Goal: Information Seeking & Learning: Learn about a topic

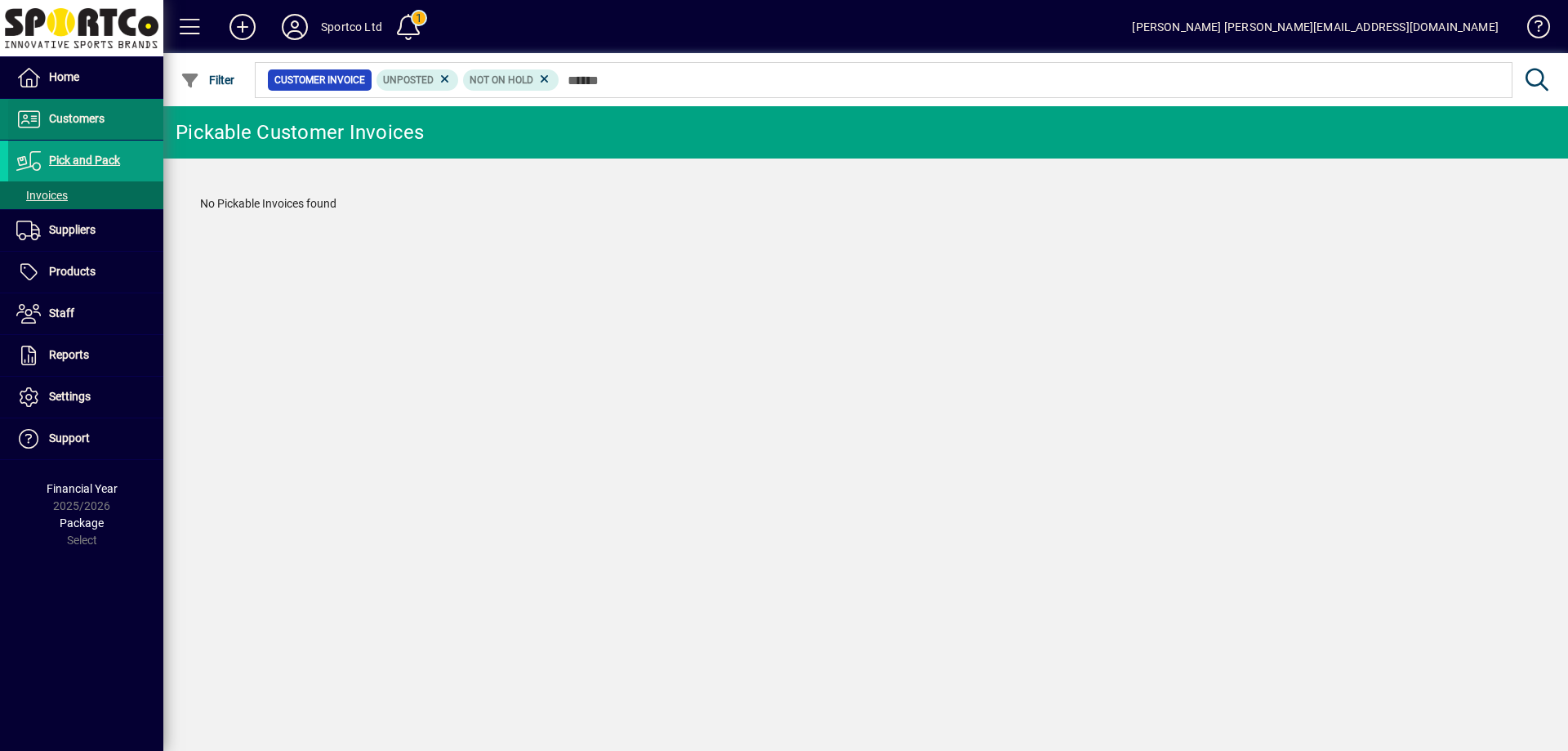
click at [70, 108] on span at bounding box center [85, 120] width 155 height 39
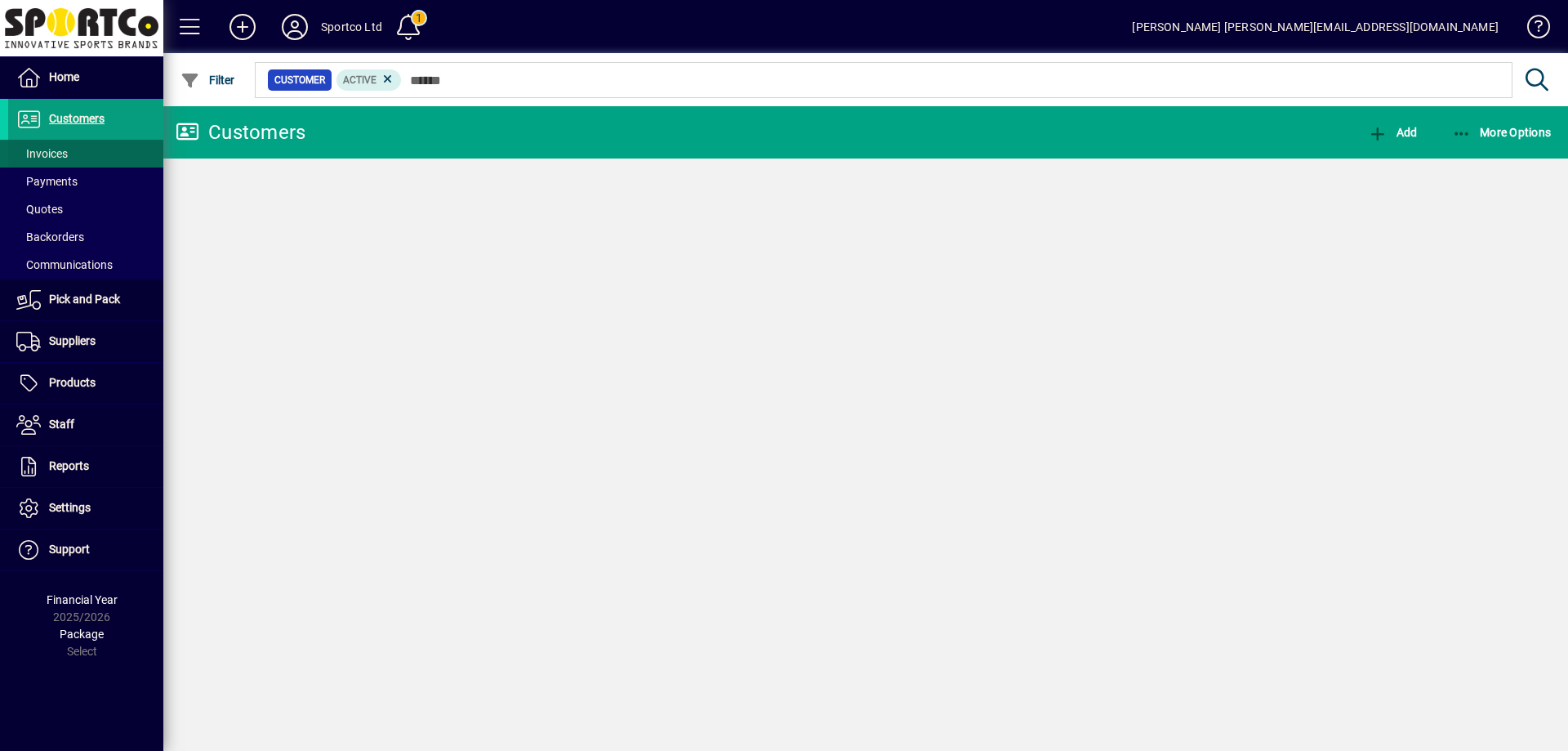
click at [56, 152] on span "Invoices" at bounding box center [42, 154] width 52 height 13
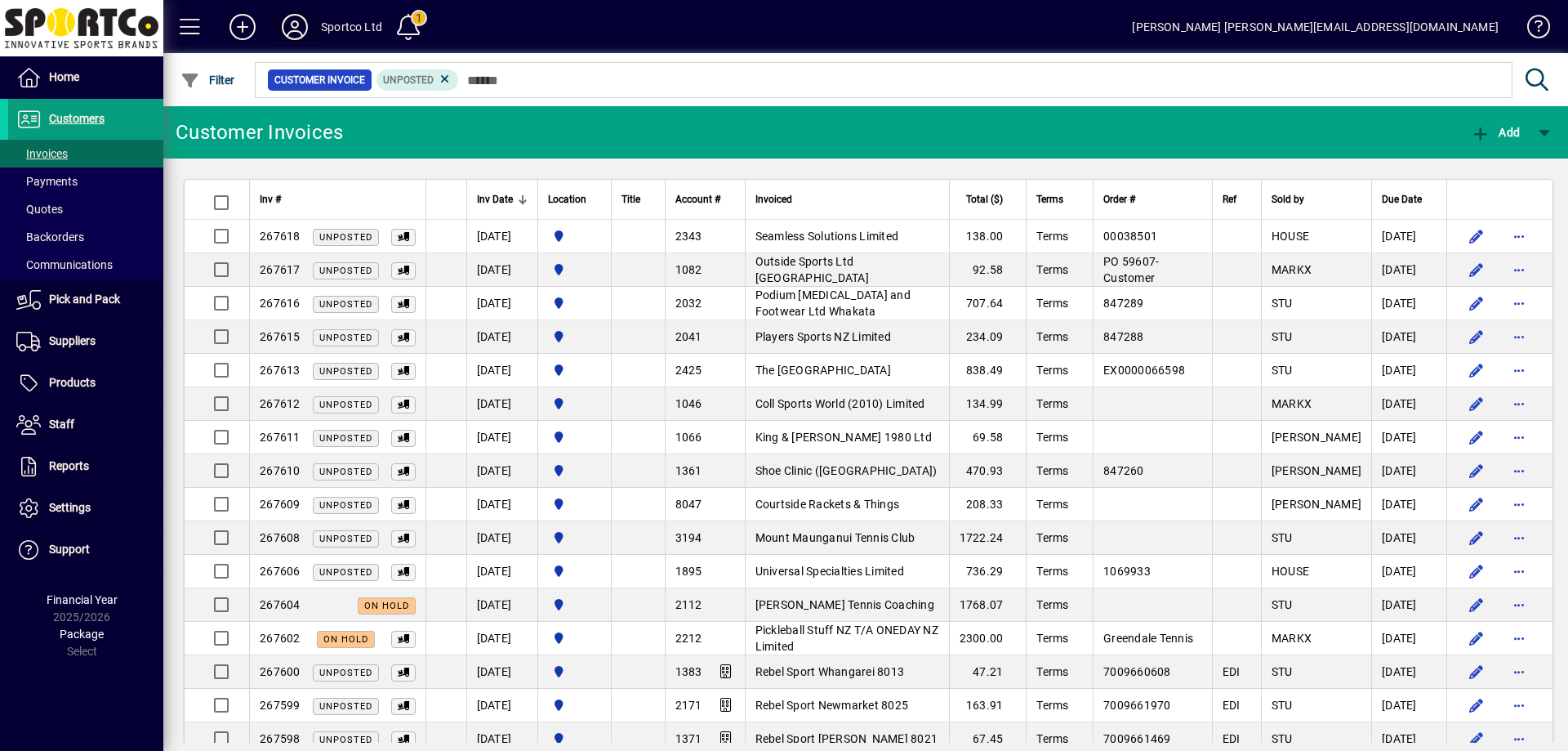
click at [287, 14] on icon at bounding box center [295, 27] width 33 height 26
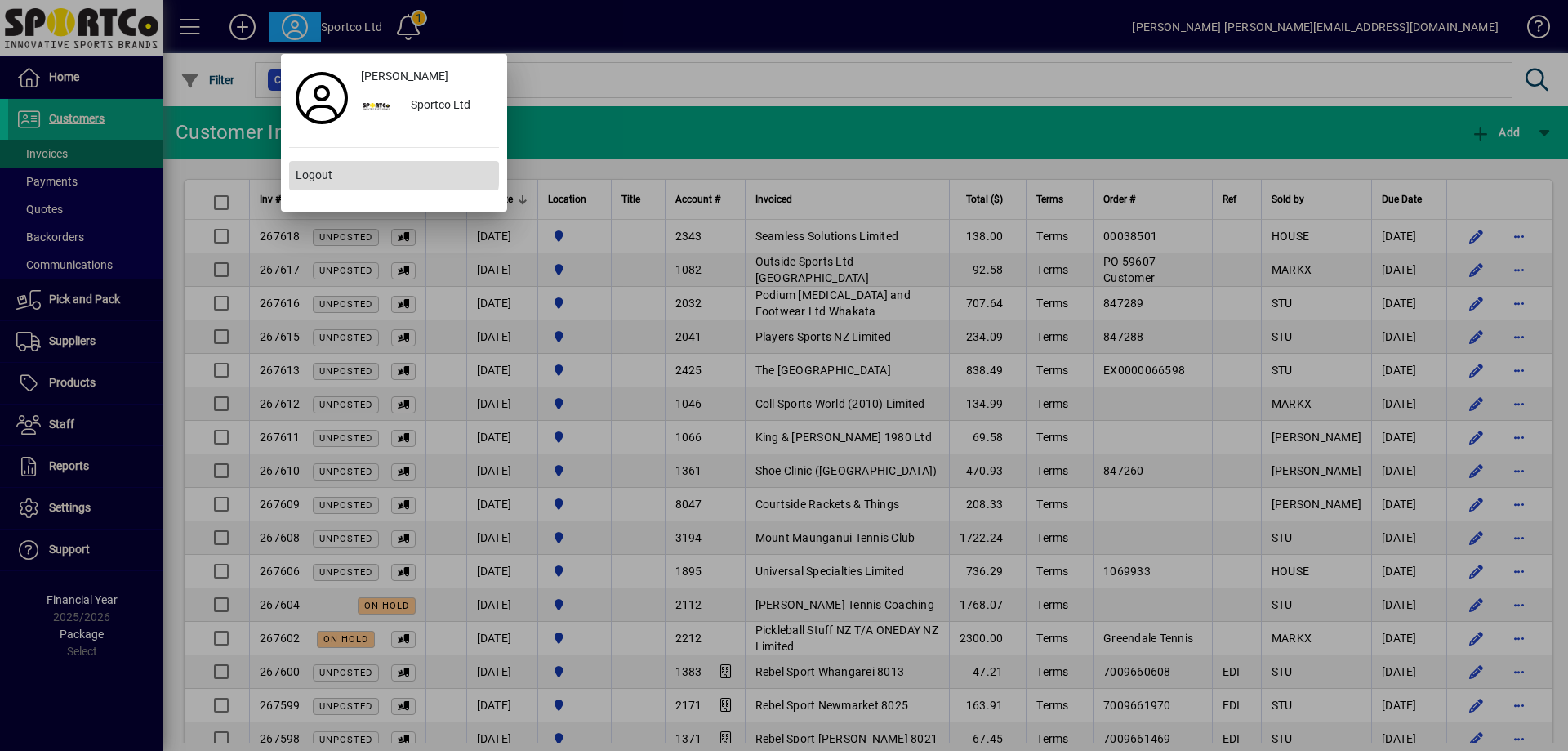
click at [311, 165] on span at bounding box center [394, 175] width 210 height 39
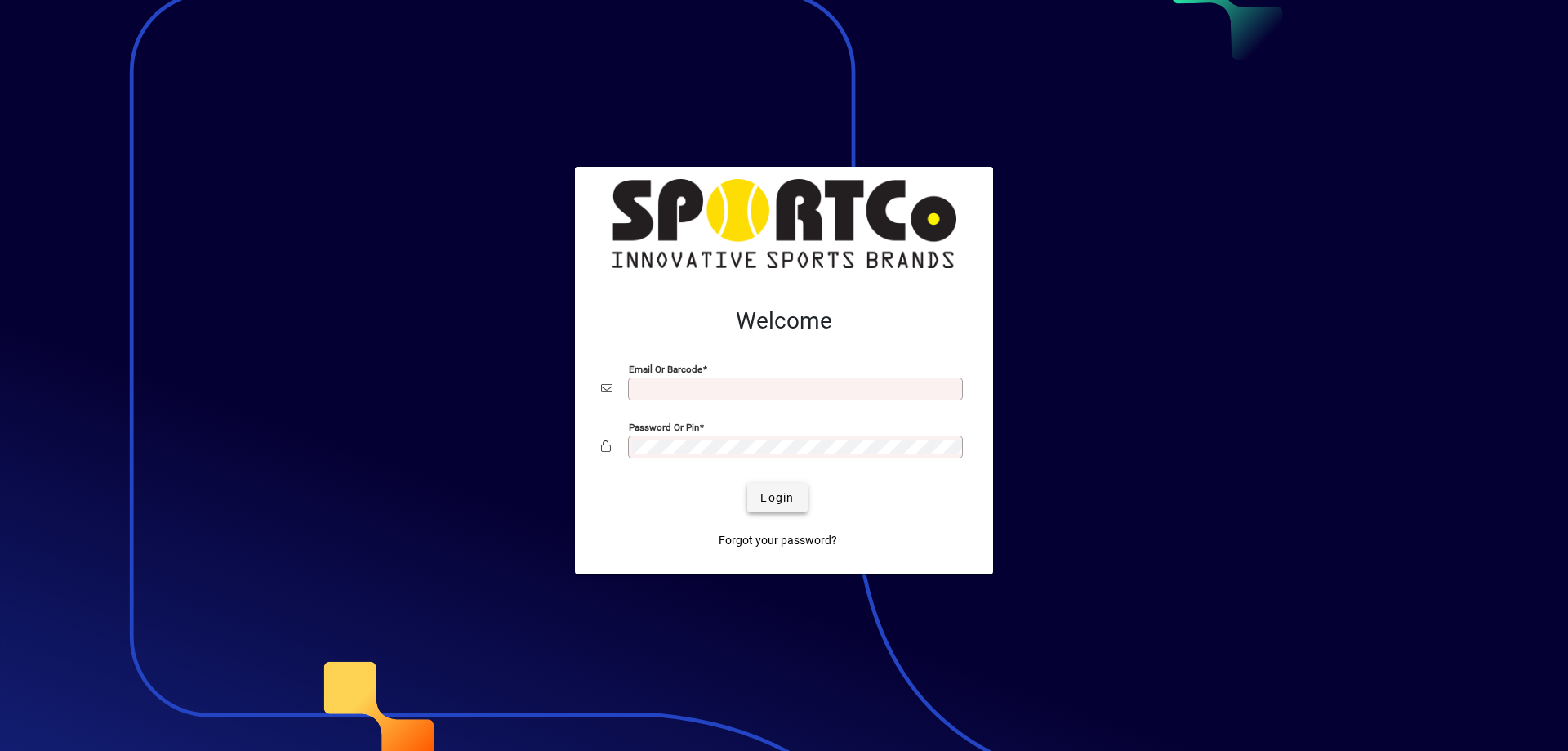
type input "**********"
click at [770, 494] on span "Login" at bounding box center [777, 497] width 34 height 17
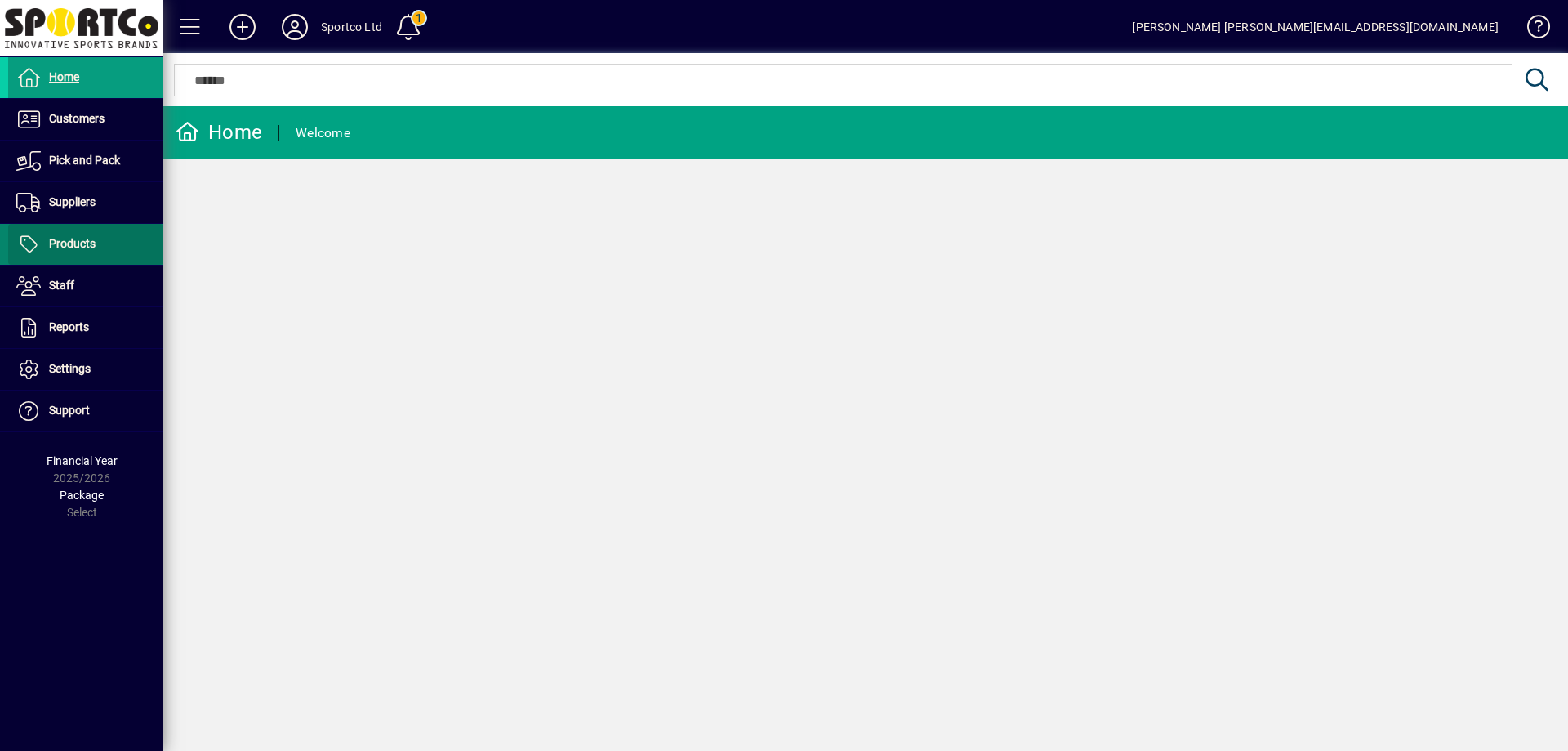
click at [68, 242] on span "Products" at bounding box center [72, 243] width 47 height 13
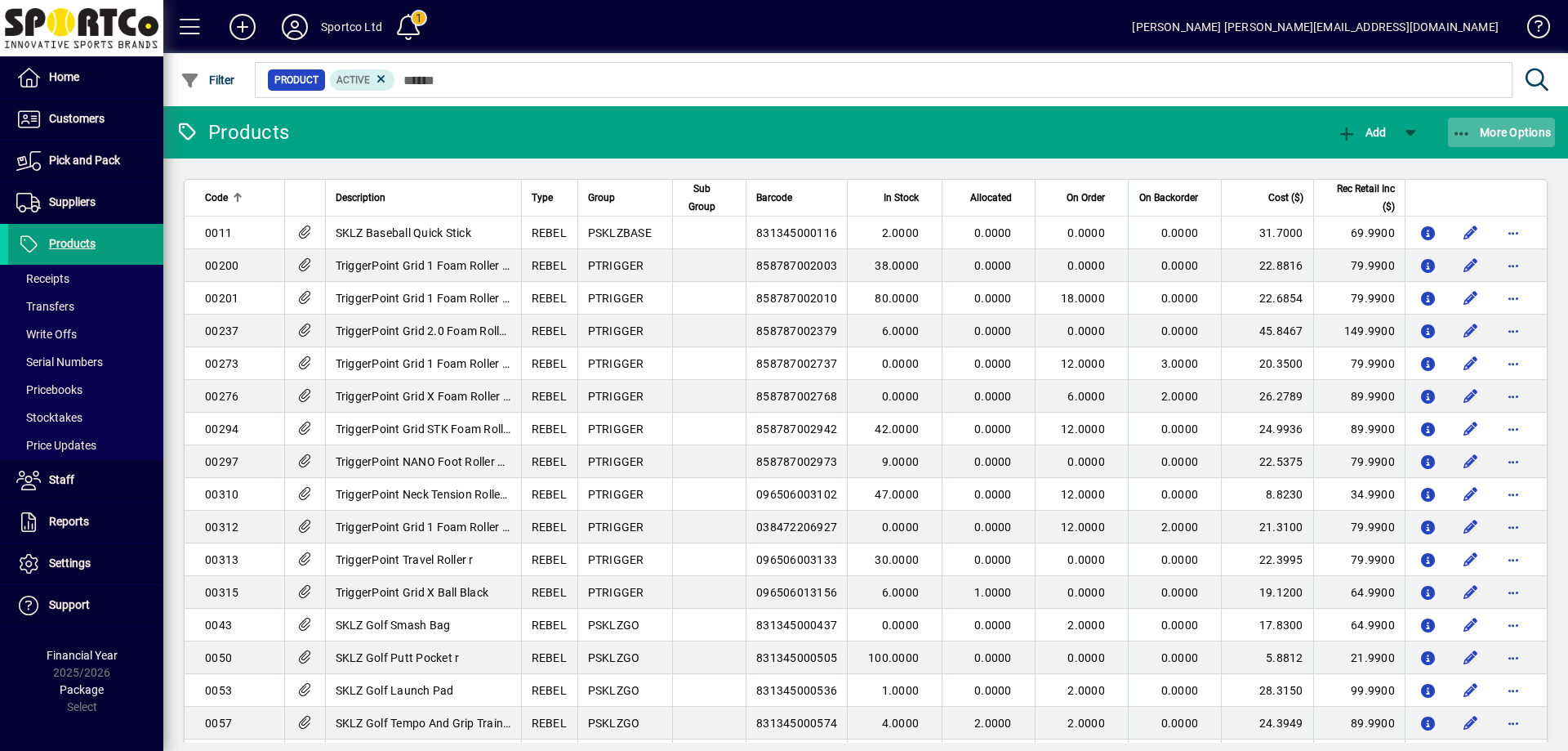
click at [1472, 131] on span "More Options" at bounding box center [1502, 133] width 100 height 13
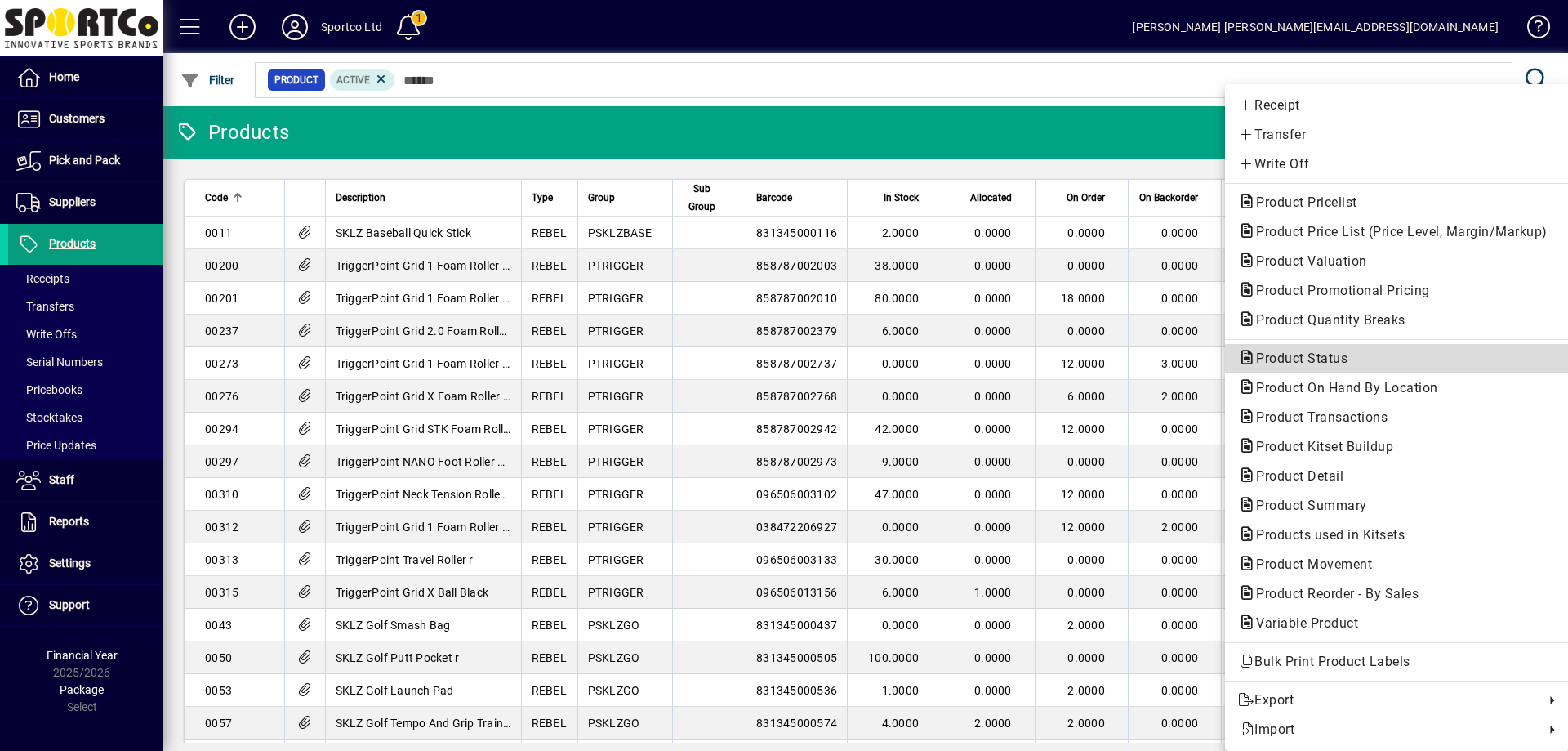
click at [1389, 363] on span "Product Status" at bounding box center [1397, 359] width 318 height 20
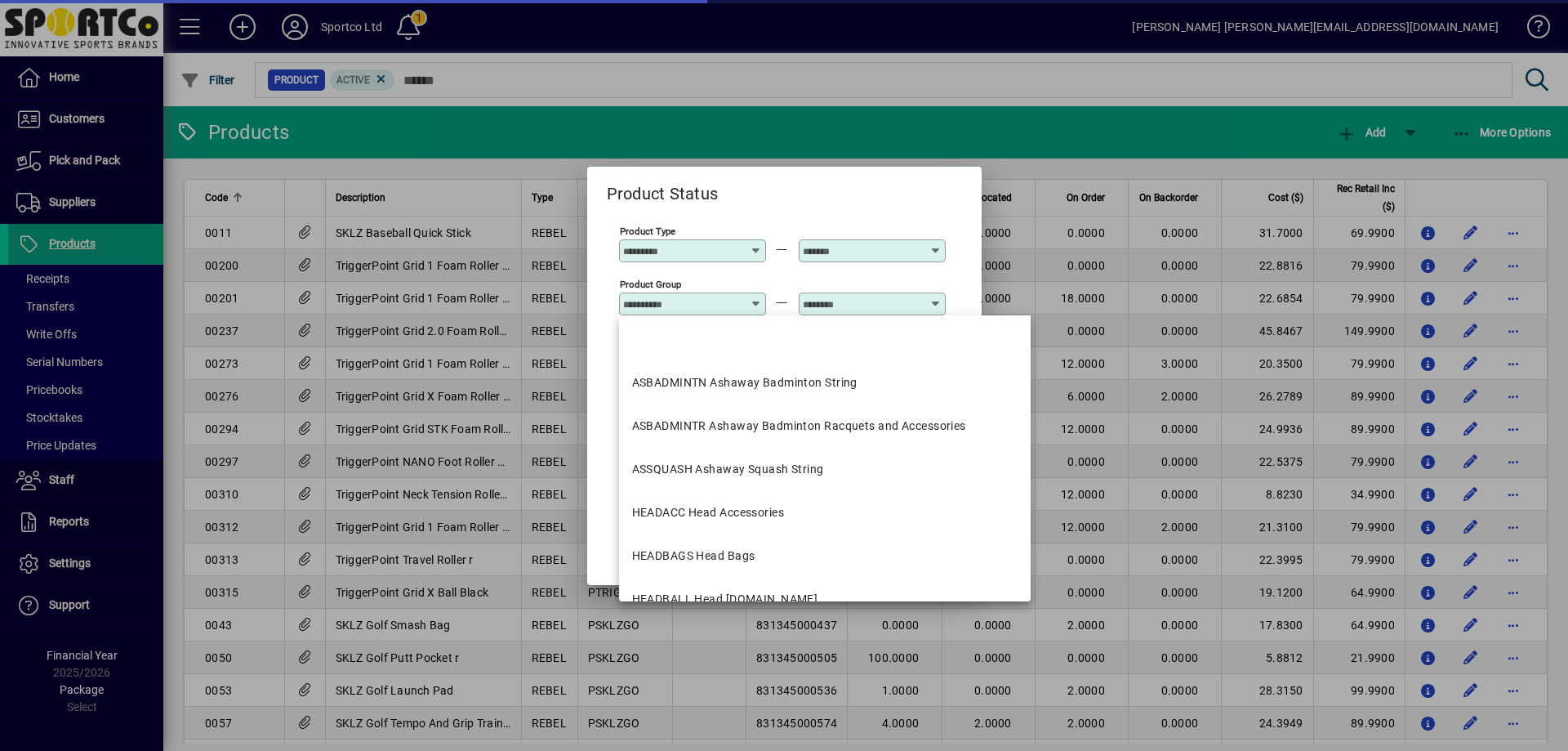
click at [647, 309] on input "Product Group" at bounding box center [683, 304] width 120 height 13
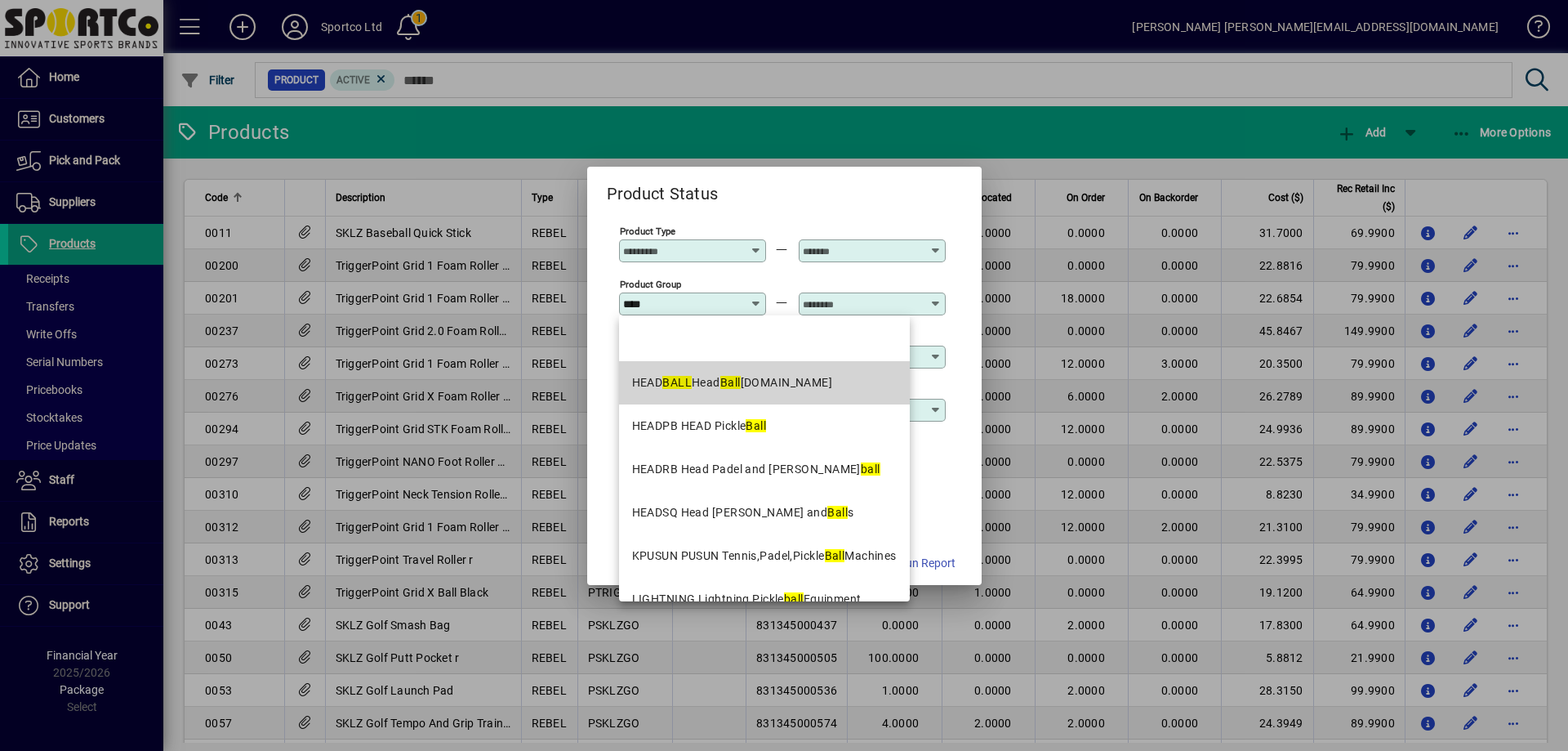
click at [712, 378] on div "HEAD BALL Head Ball [DOMAIN_NAME]" at bounding box center [732, 382] width 201 height 17
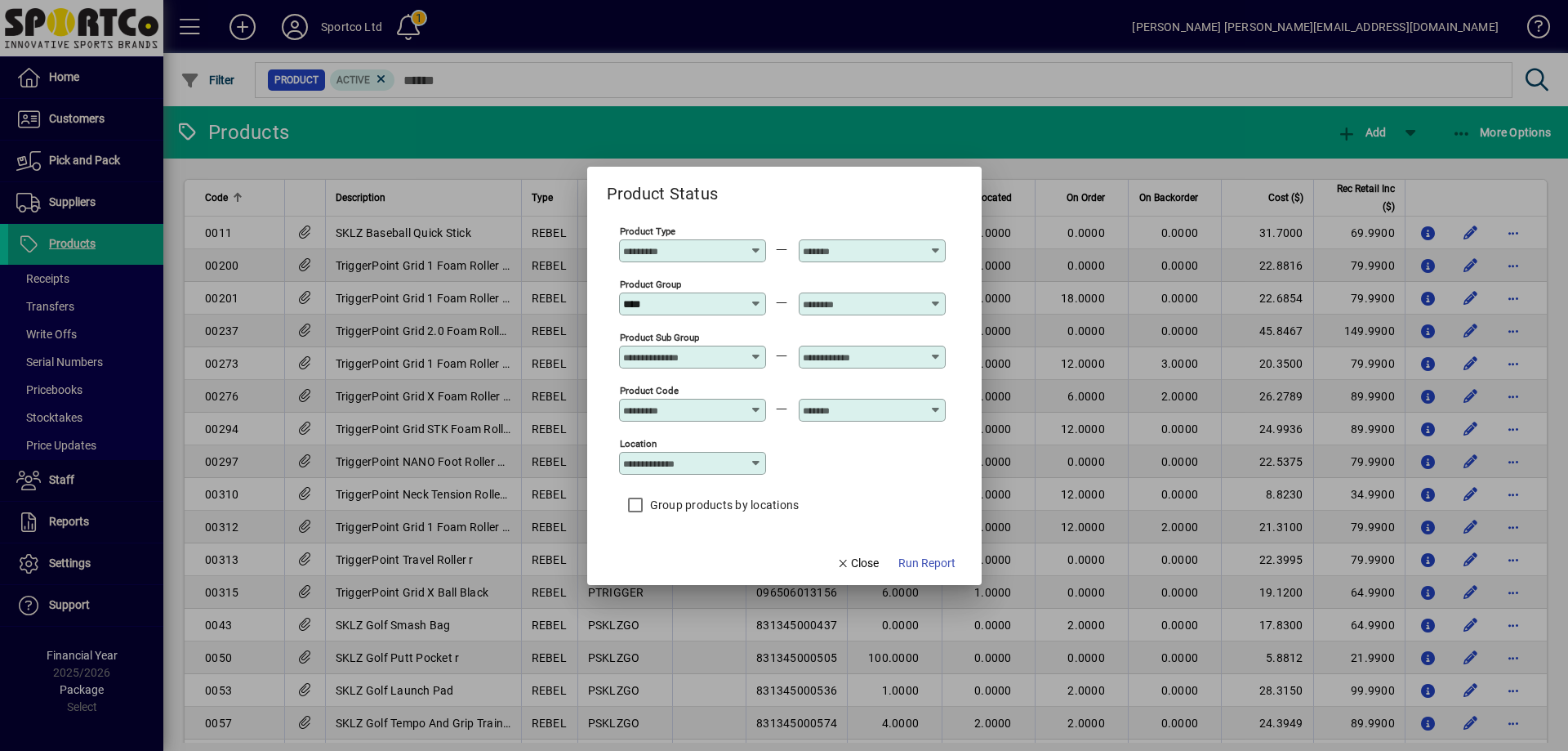
type input "**********"
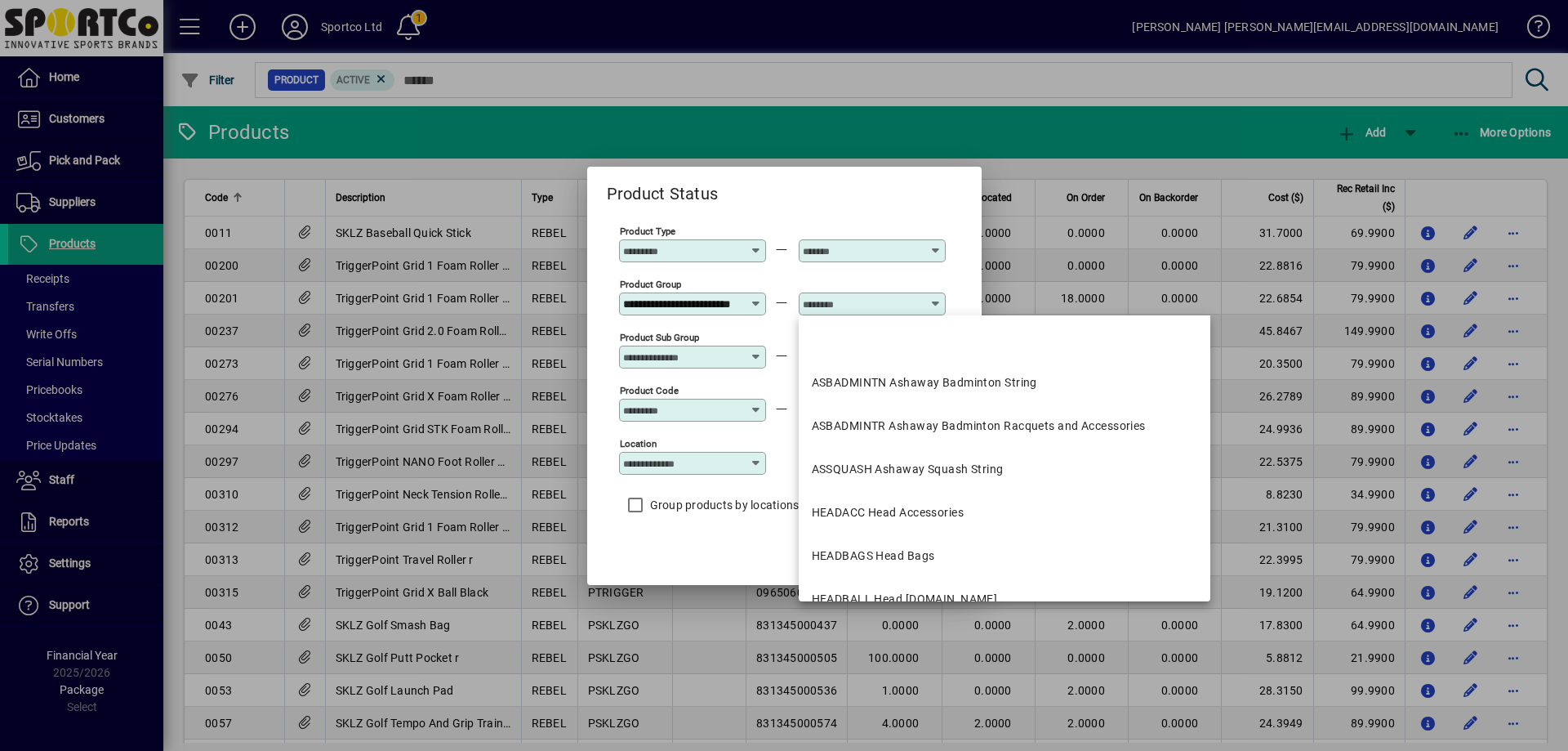
click at [868, 301] on input "text" at bounding box center [862, 304] width 120 height 13
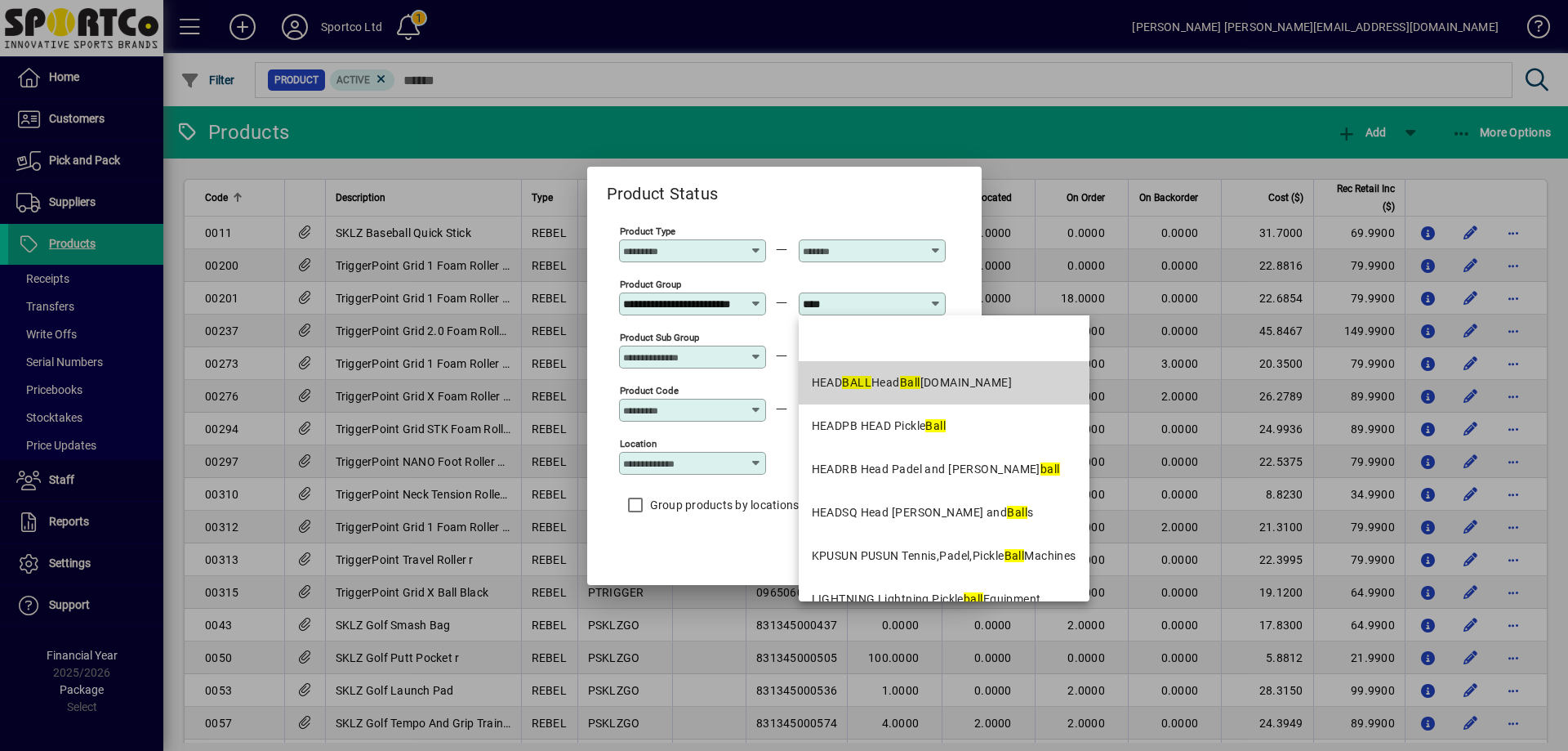
click at [884, 377] on div "HEAD BALL Head Ball [DOMAIN_NAME]" at bounding box center [911, 382] width 201 height 17
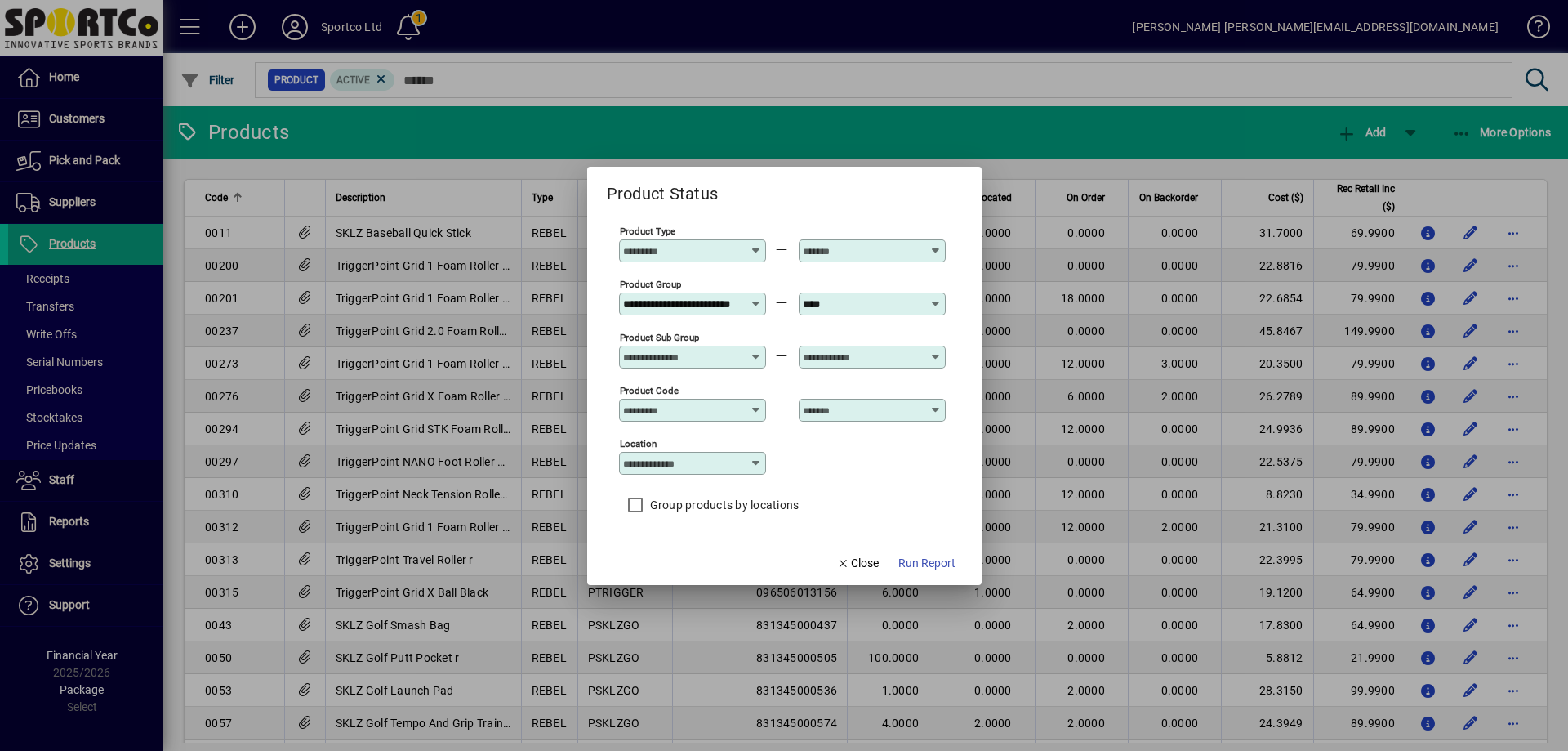
type input "**********"
click at [926, 563] on span "Run Report" at bounding box center [927, 563] width 57 height 17
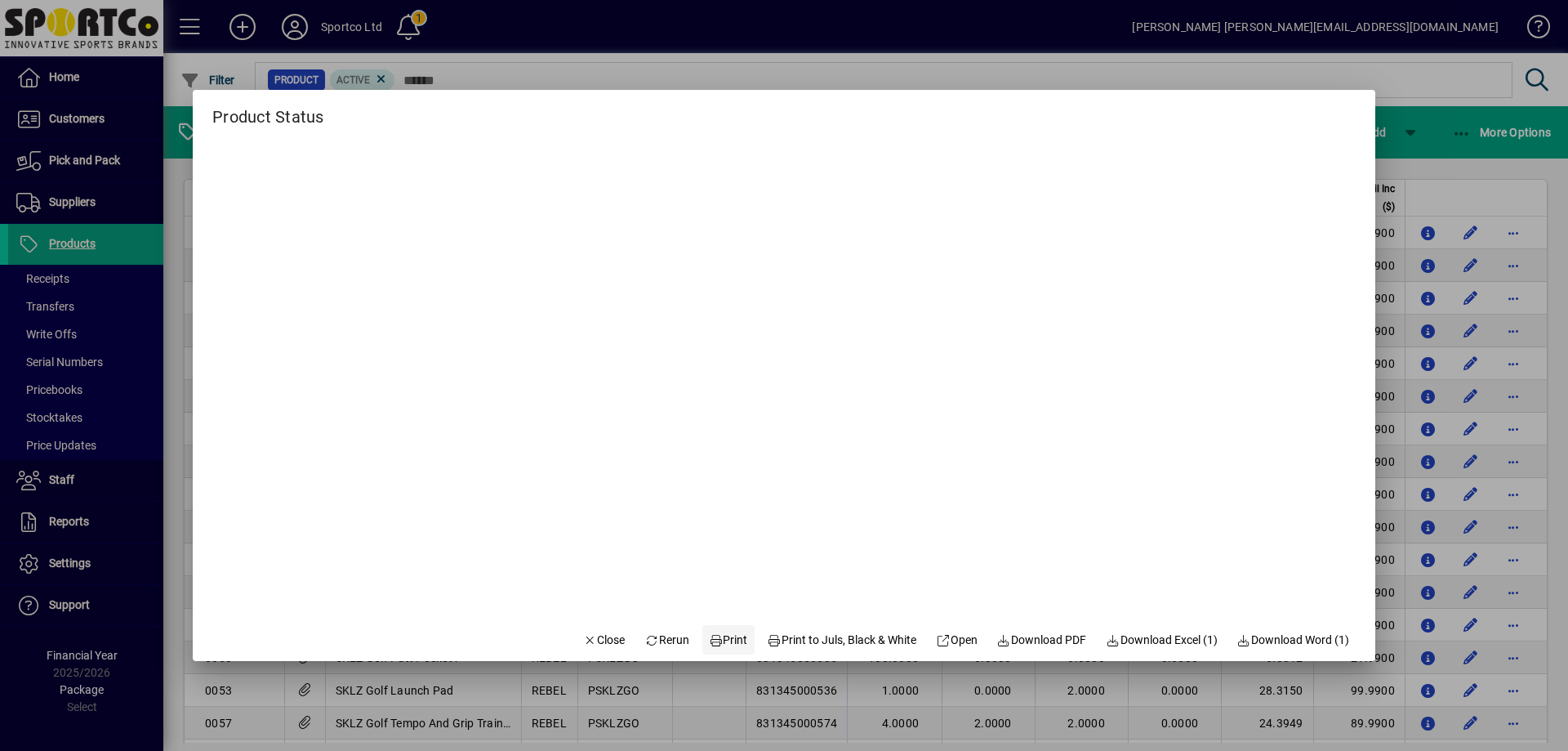
click at [717, 633] on span "Print" at bounding box center [729, 640] width 39 height 17
click at [585, 640] on span "Close" at bounding box center [604, 640] width 43 height 17
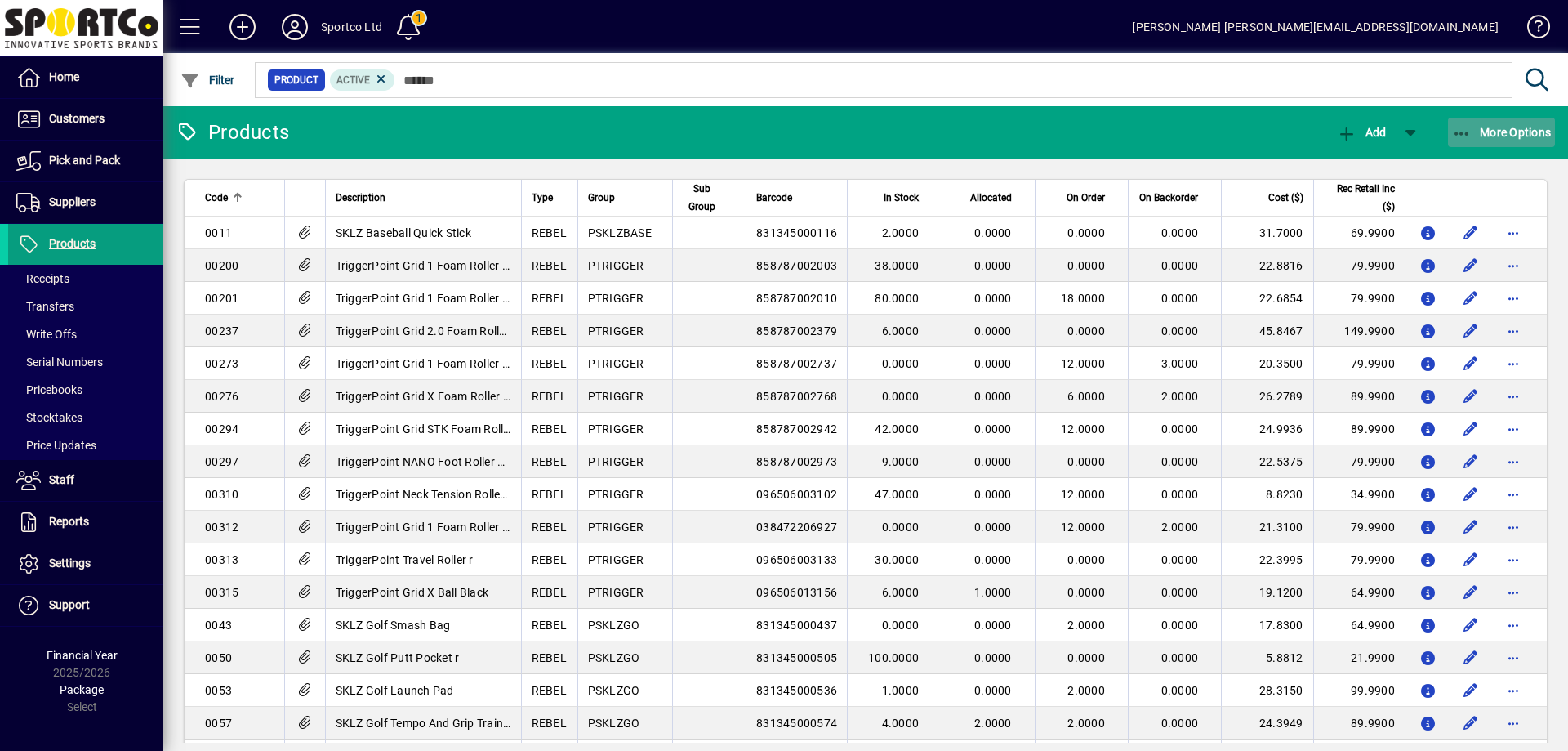
click at [1461, 130] on icon "button" at bounding box center [1462, 134] width 20 height 16
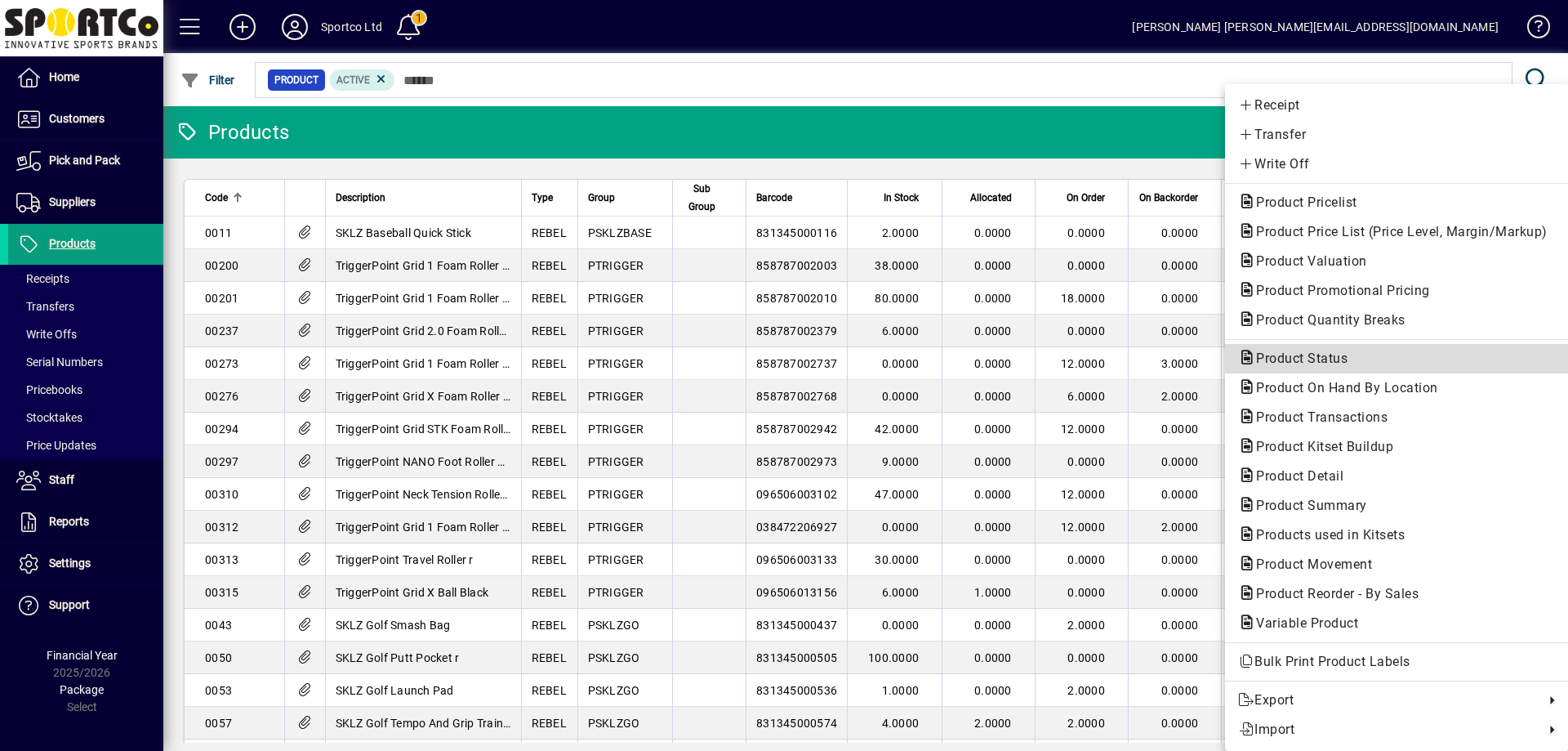
click at [1354, 355] on span "Product Status" at bounding box center [1397, 359] width 318 height 20
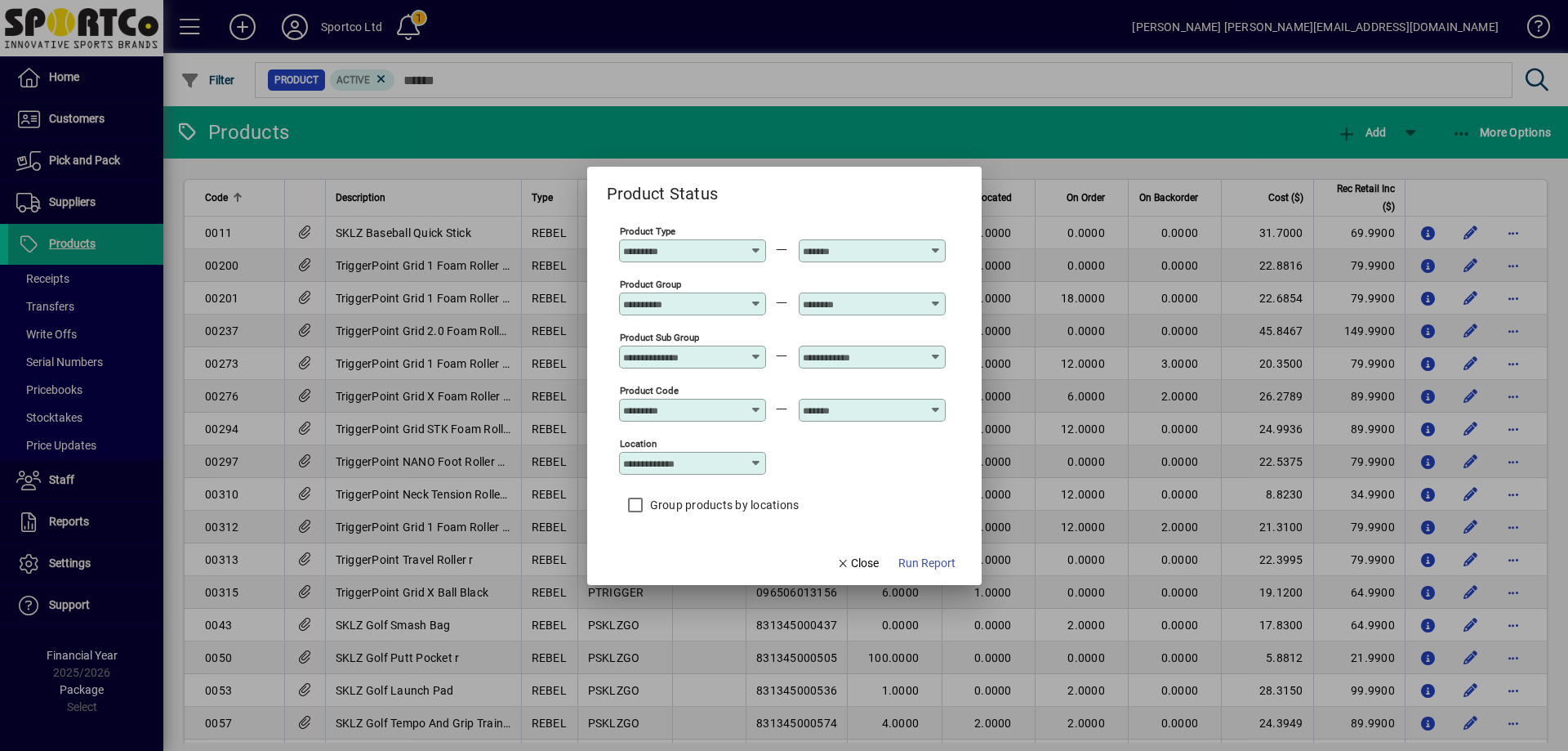
click at [748, 300] on div at bounding box center [694, 304] width 142 height 13
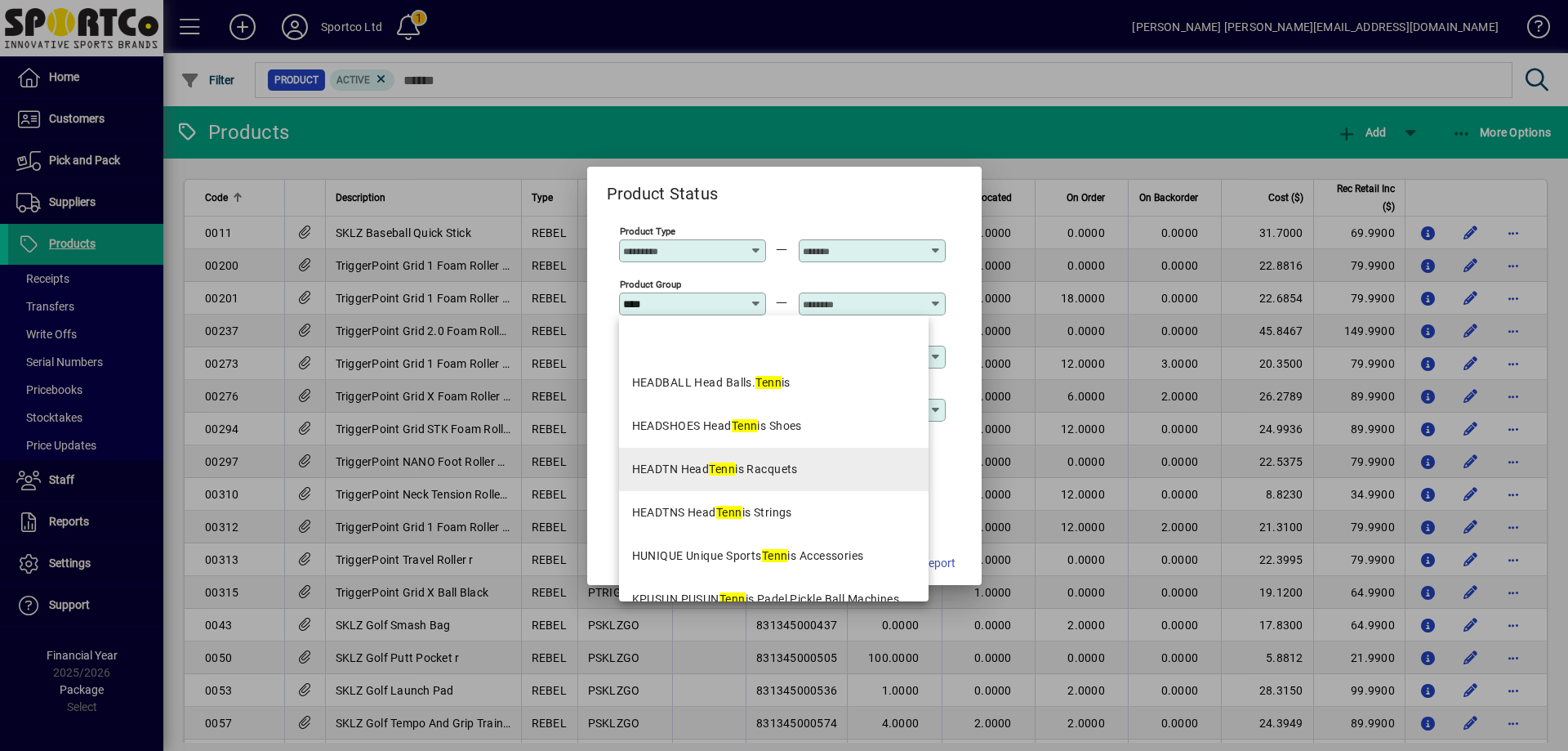
click at [770, 469] on div "HEADTN Head Tenn is Racquets" at bounding box center [715, 468] width 165 height 17
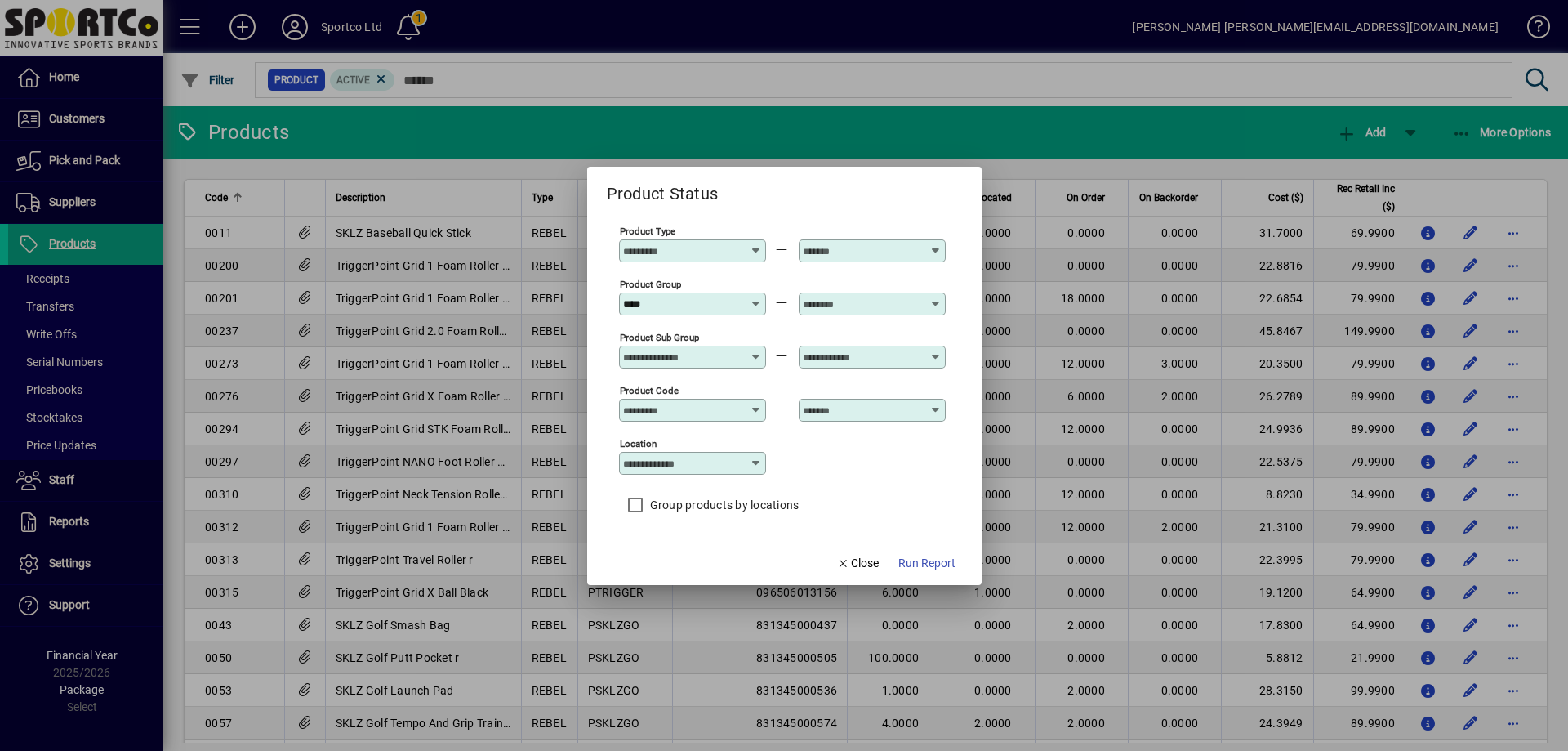
type input "**********"
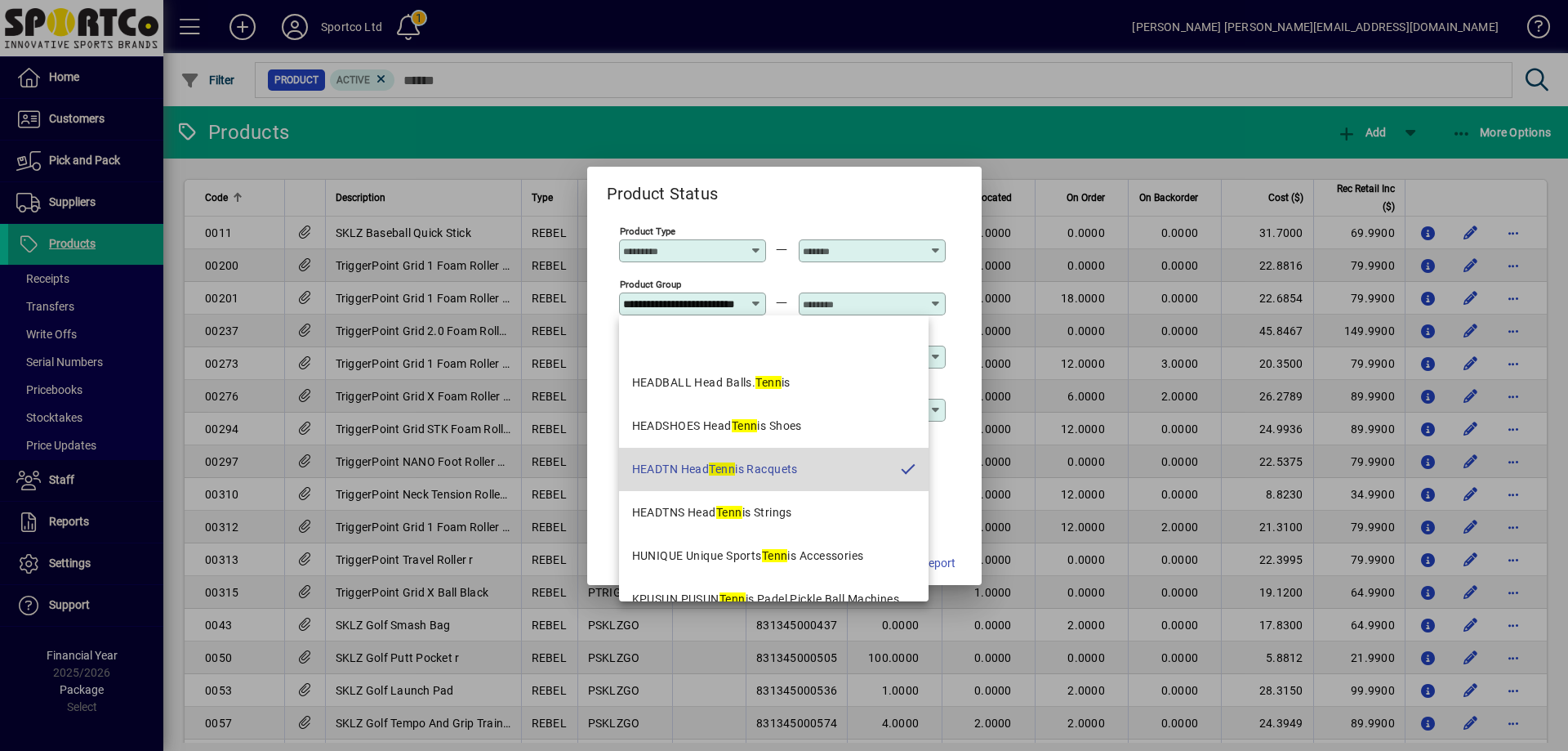
scroll to position [0, 48]
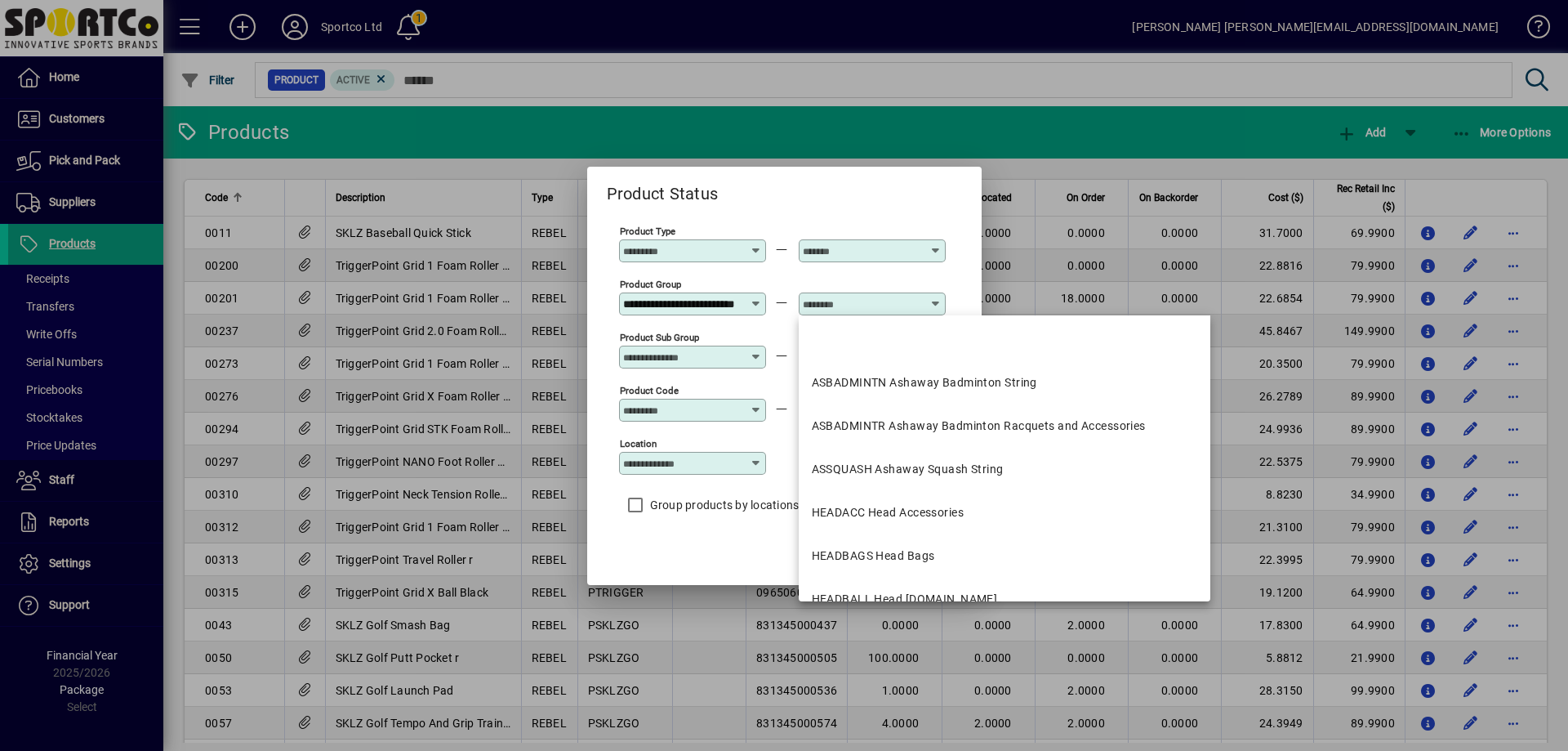
click at [813, 309] on input "text" at bounding box center [862, 304] width 120 height 13
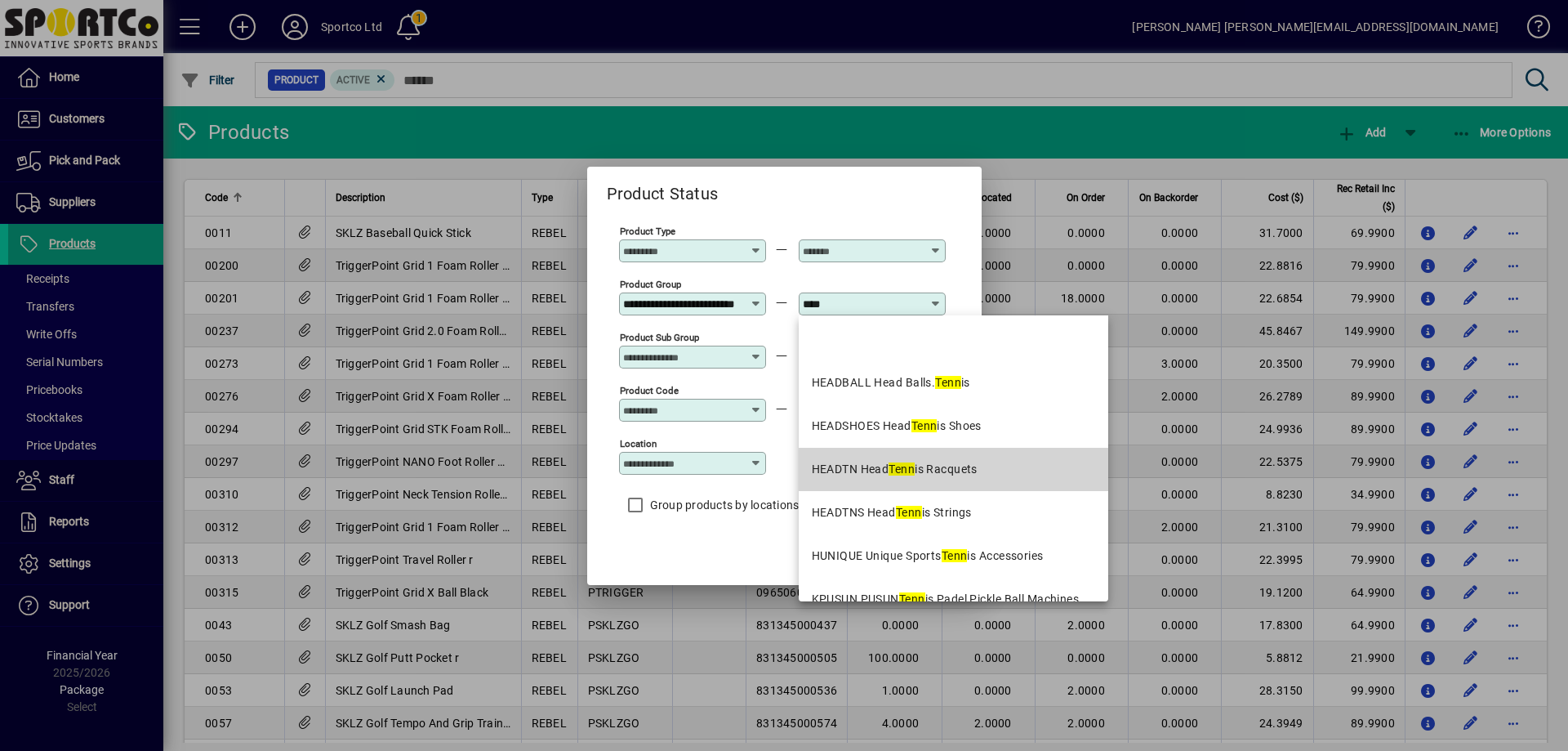
click at [925, 471] on div "HEADTN Head Tenn is Racquets" at bounding box center [894, 468] width 165 height 17
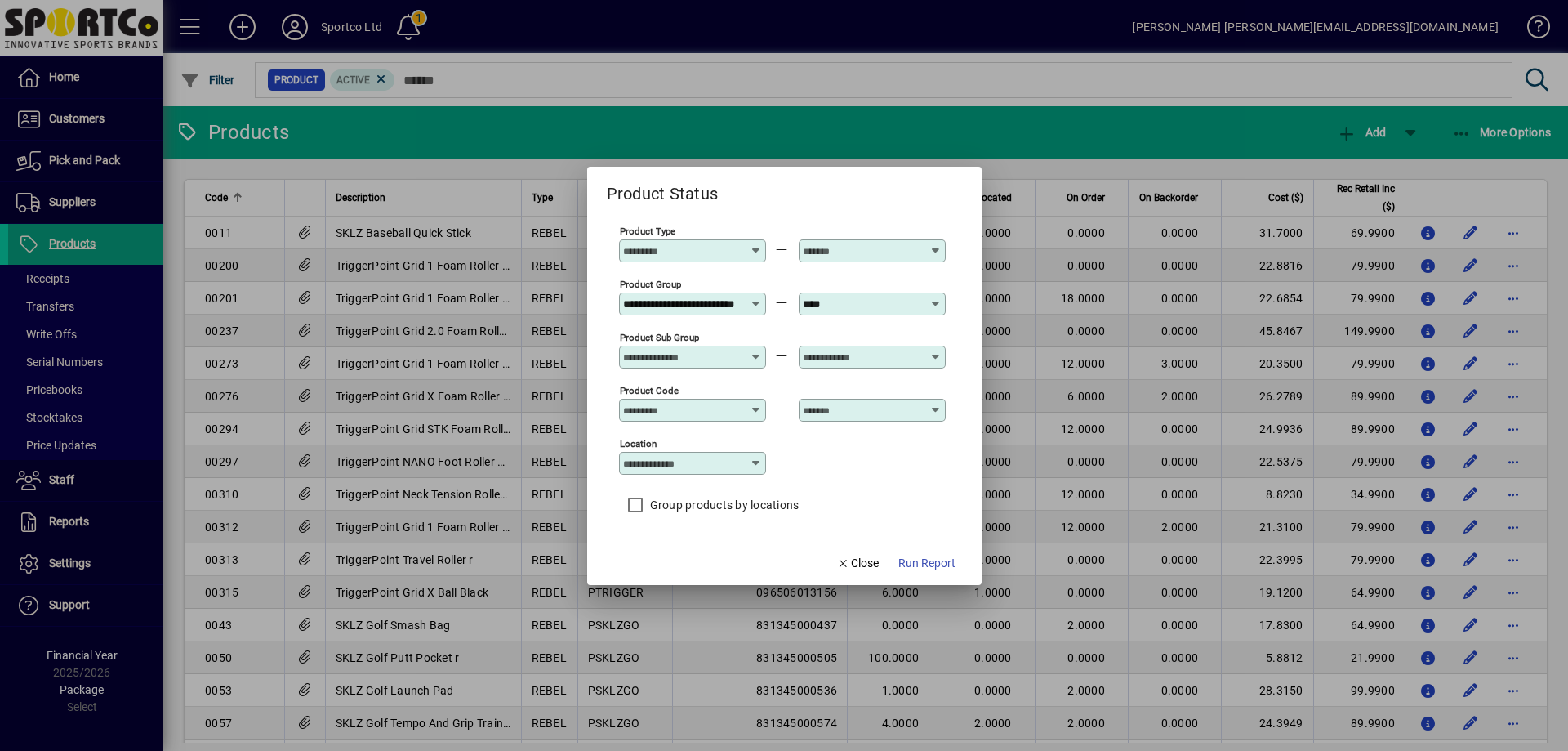
type input "**********"
click at [921, 560] on span "Run Report" at bounding box center [927, 563] width 57 height 17
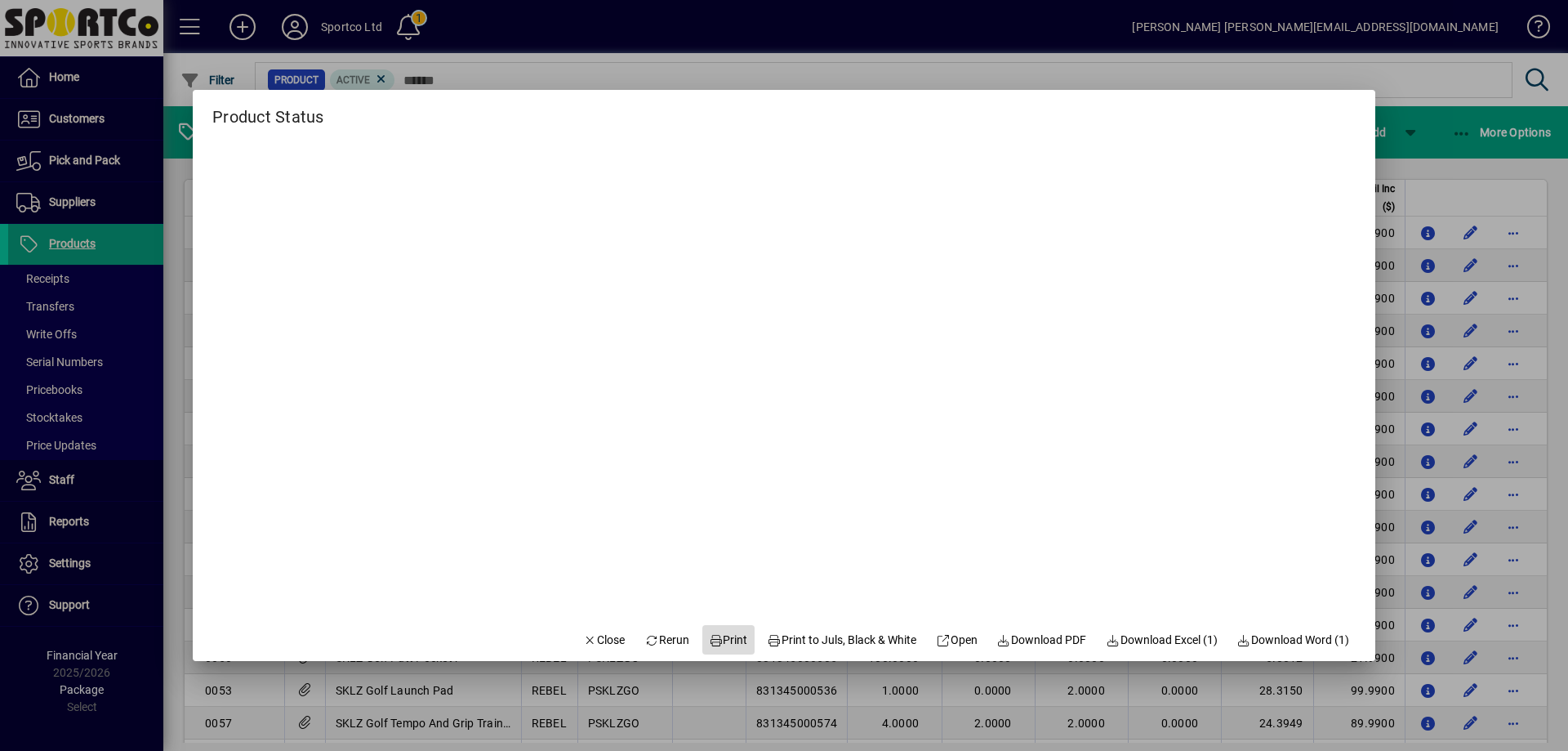
click at [717, 627] on span at bounding box center [729, 640] width 52 height 39
click at [592, 640] on span "Close" at bounding box center [604, 640] width 43 height 17
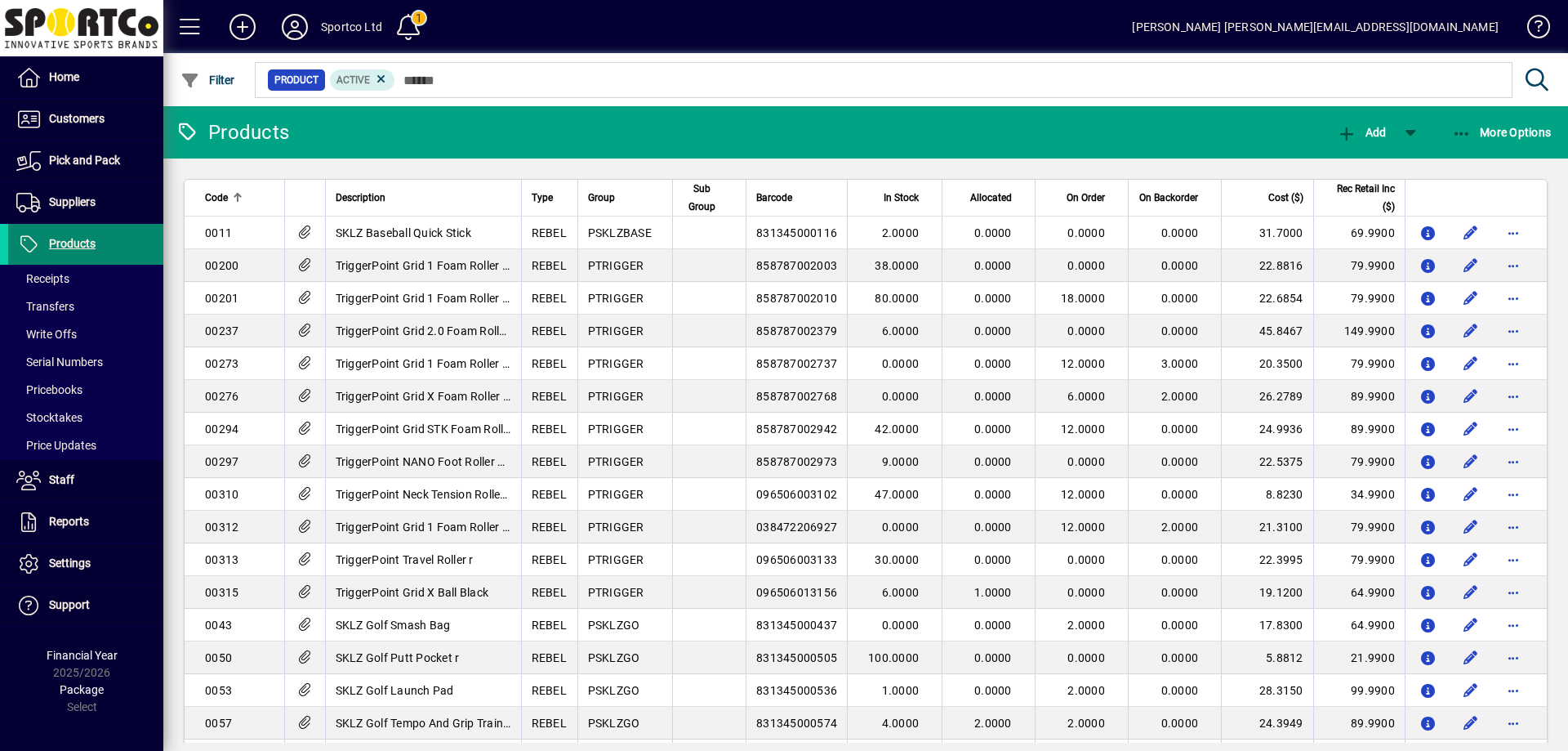
click at [62, 242] on span "Products" at bounding box center [72, 243] width 47 height 13
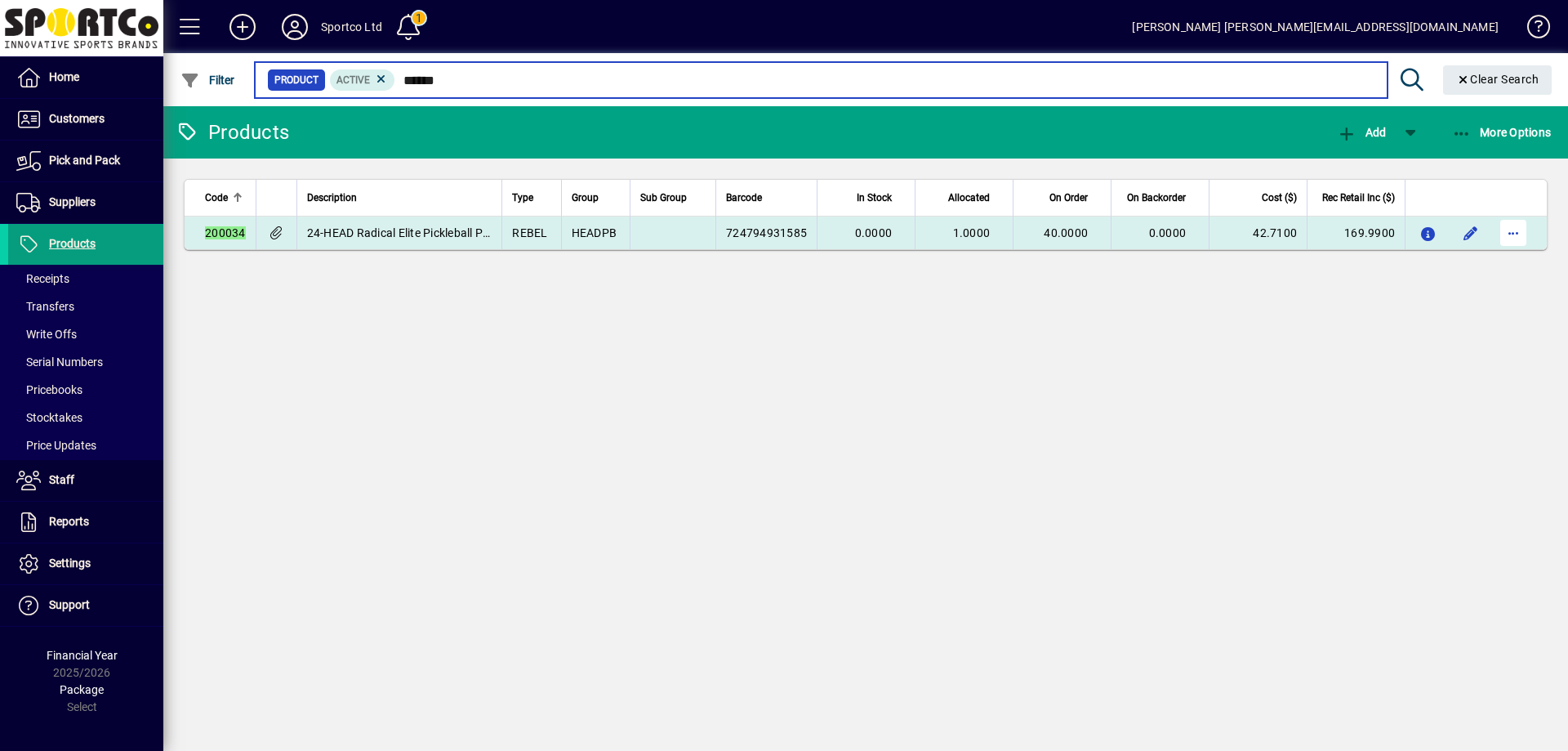
type input "******"
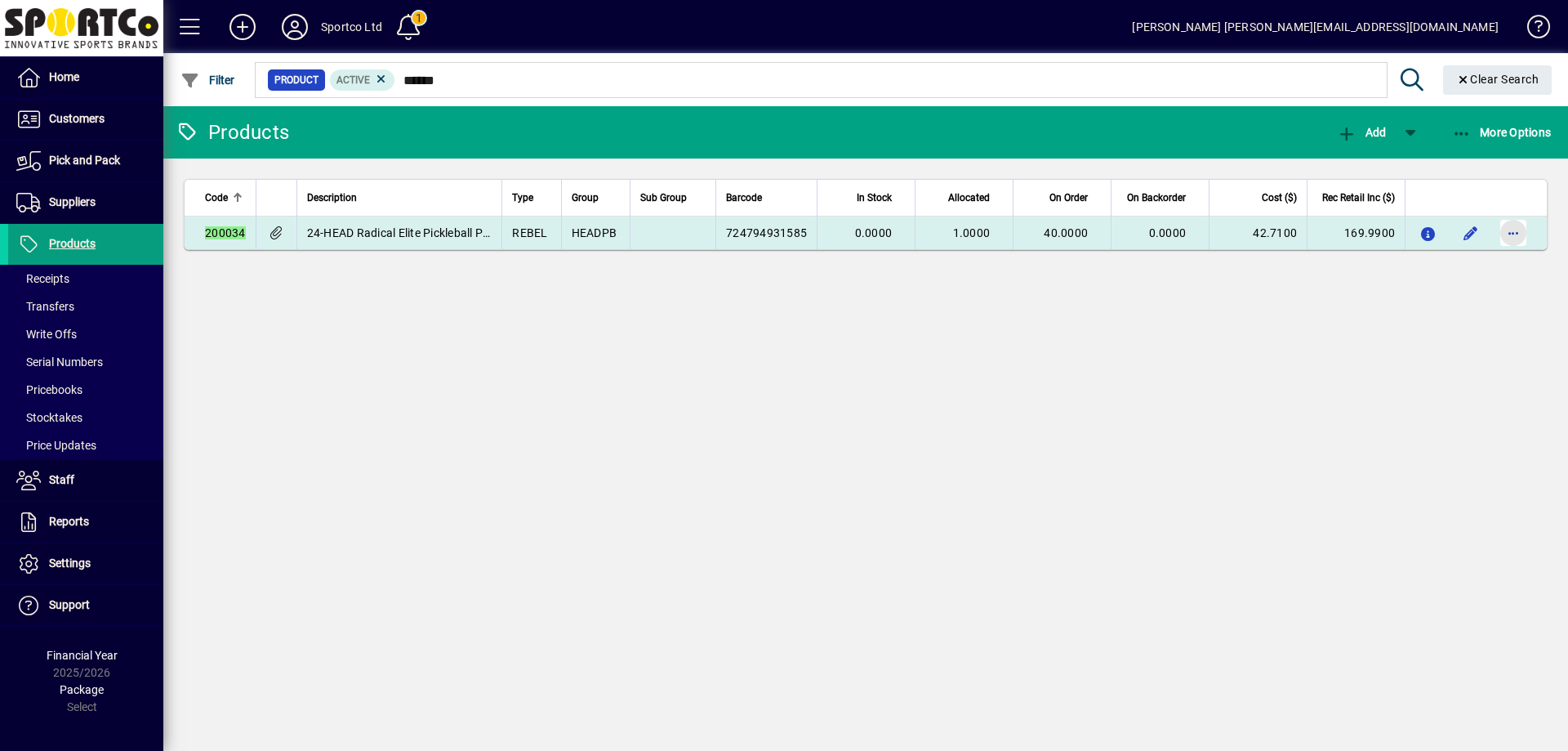
click at [1521, 228] on span "button" at bounding box center [1513, 233] width 39 height 39
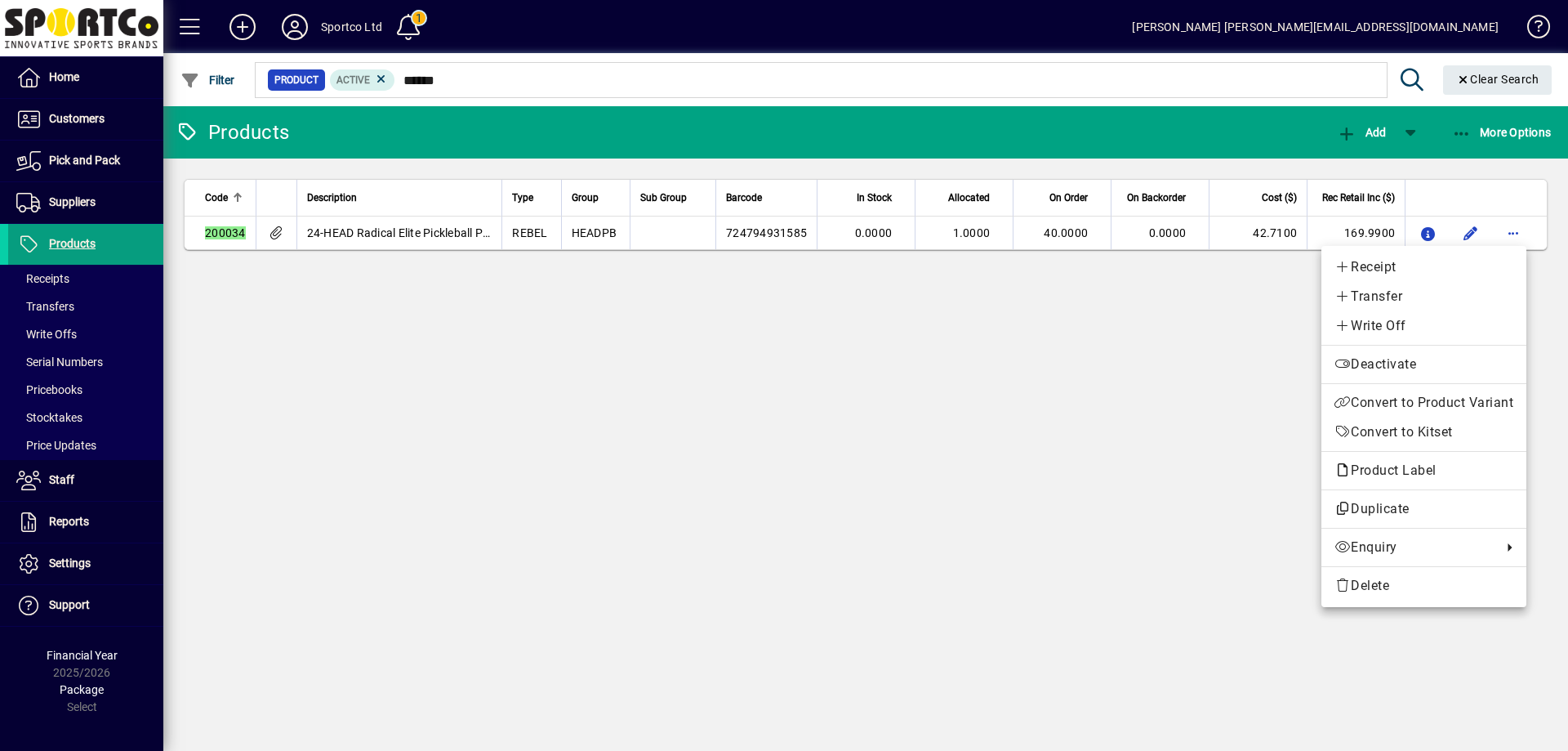
click at [64, 241] on div at bounding box center [784, 375] width 1568 height 751
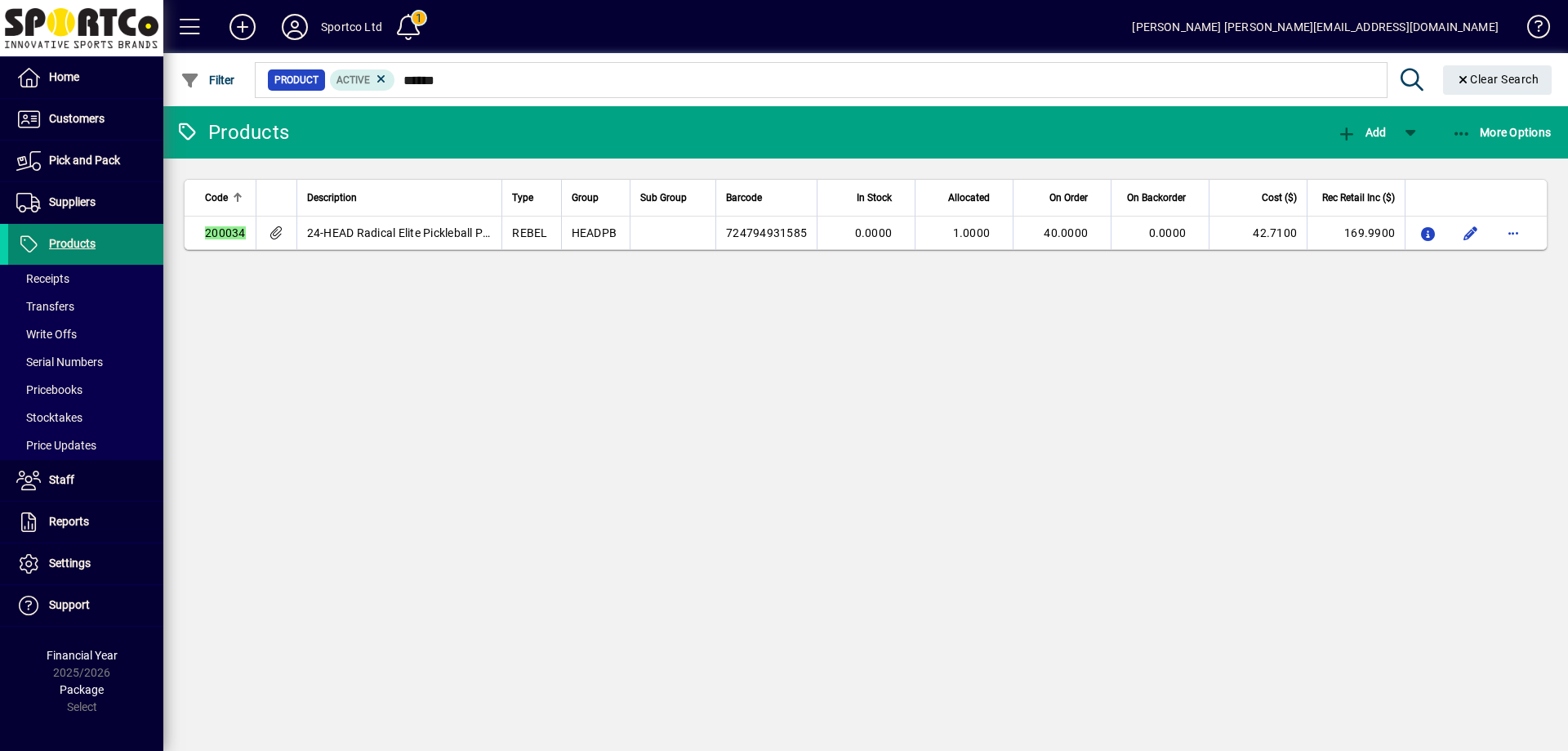
click at [64, 241] on span "Products" at bounding box center [72, 243] width 47 height 13
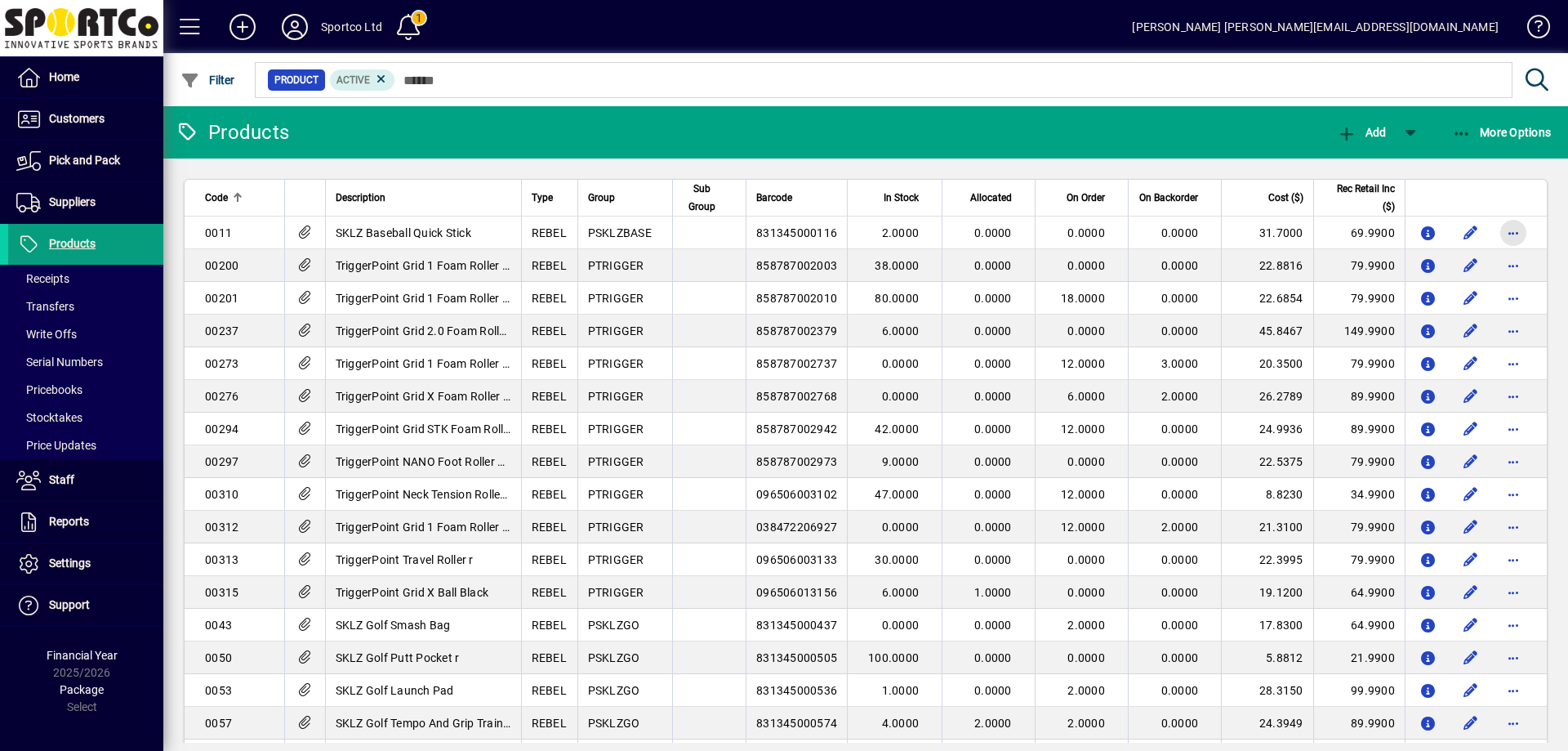
click at [1512, 233] on span "button" at bounding box center [1513, 233] width 39 height 39
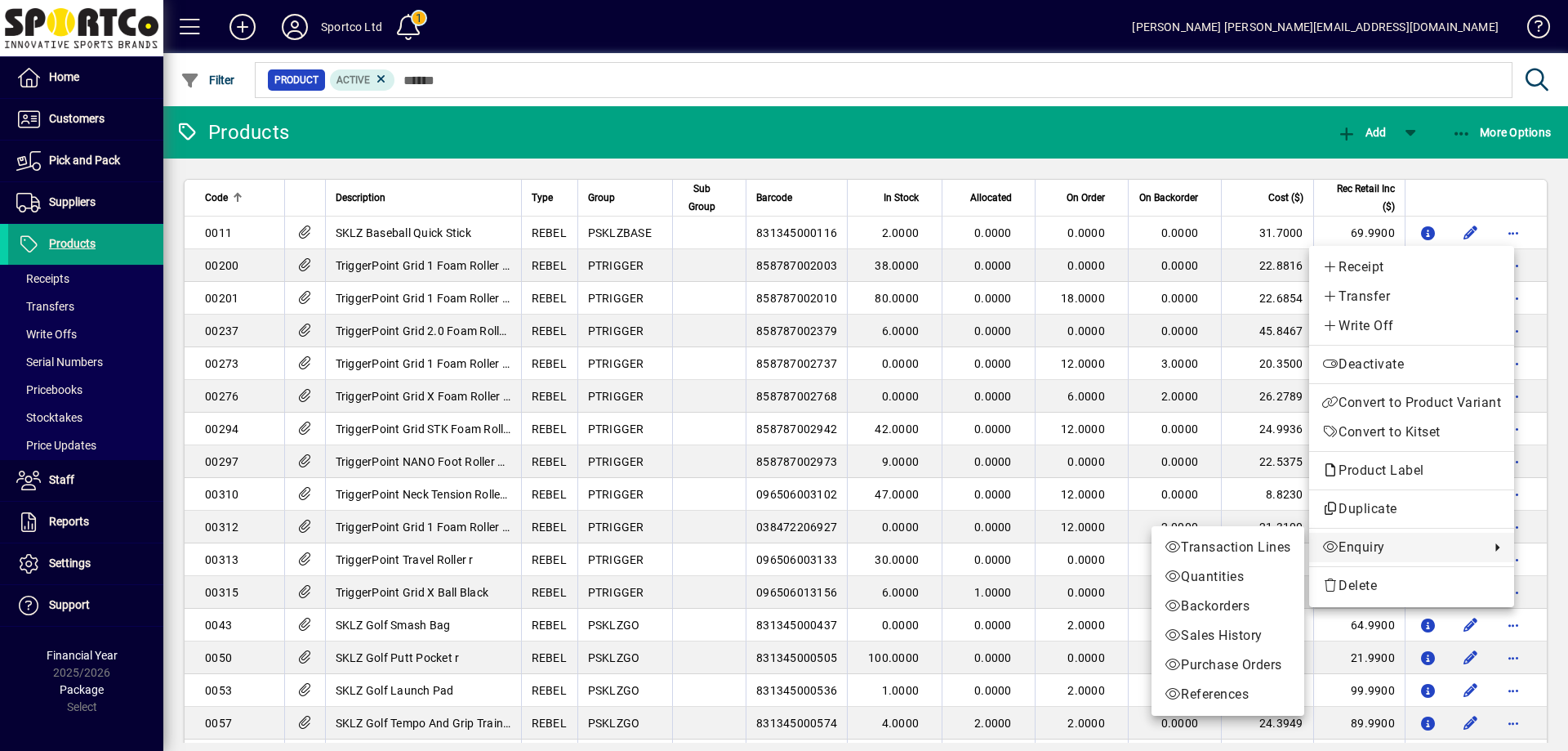
click at [79, 242] on div at bounding box center [784, 375] width 1568 height 751
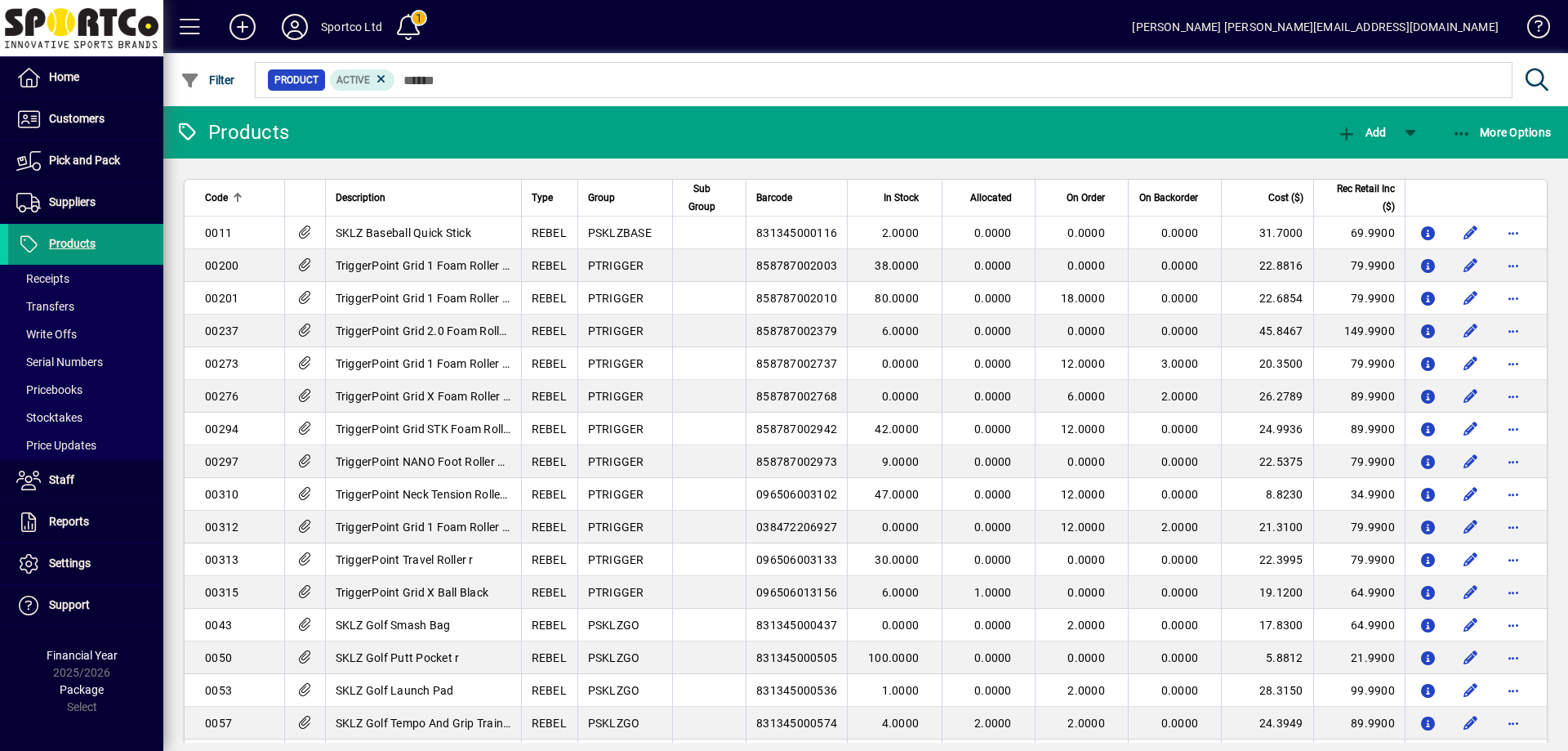
click at [79, 242] on span "Products" at bounding box center [72, 243] width 47 height 13
click at [1466, 131] on icon "button" at bounding box center [1462, 134] width 20 height 16
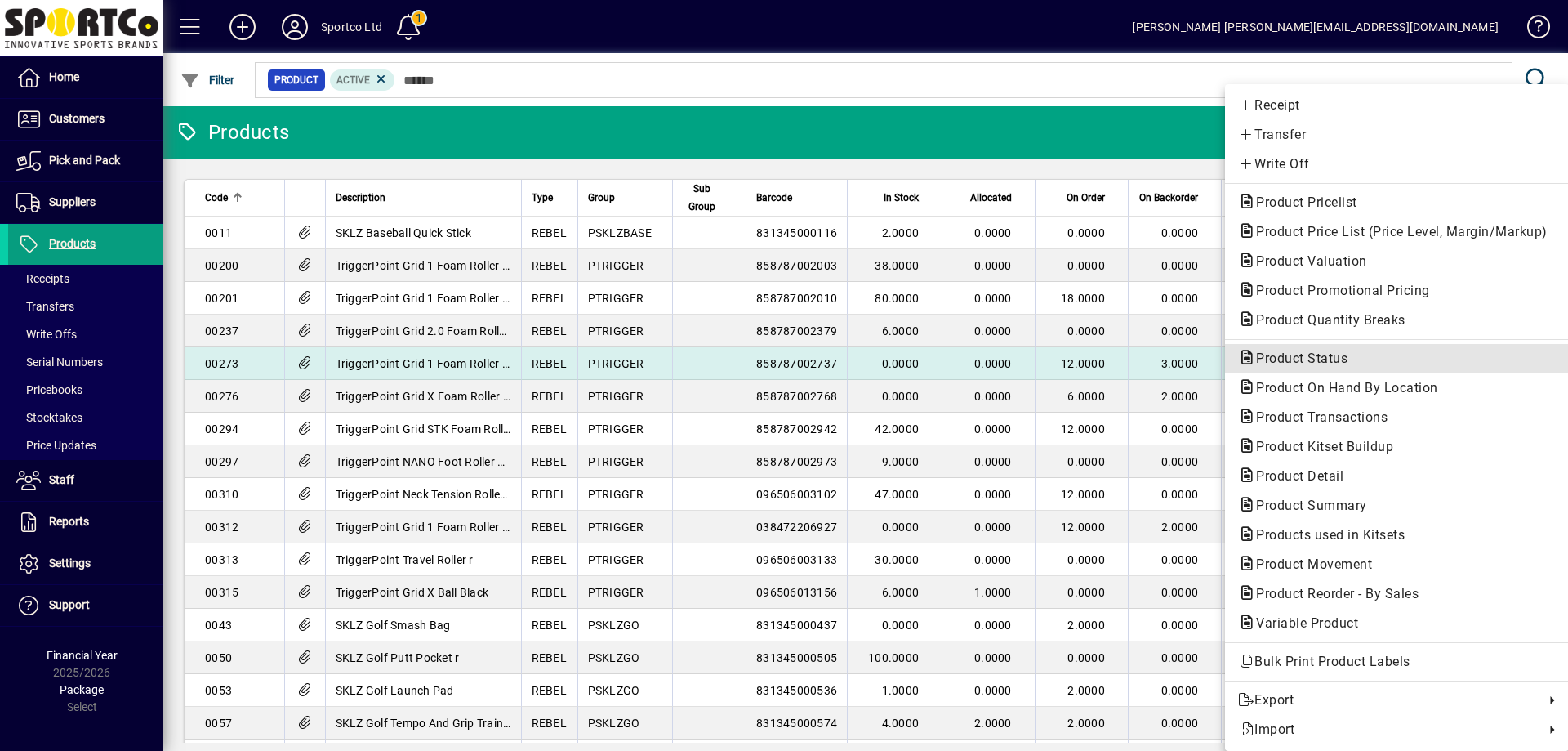
click at [1362, 359] on span "Product Status" at bounding box center [1397, 359] width 318 height 20
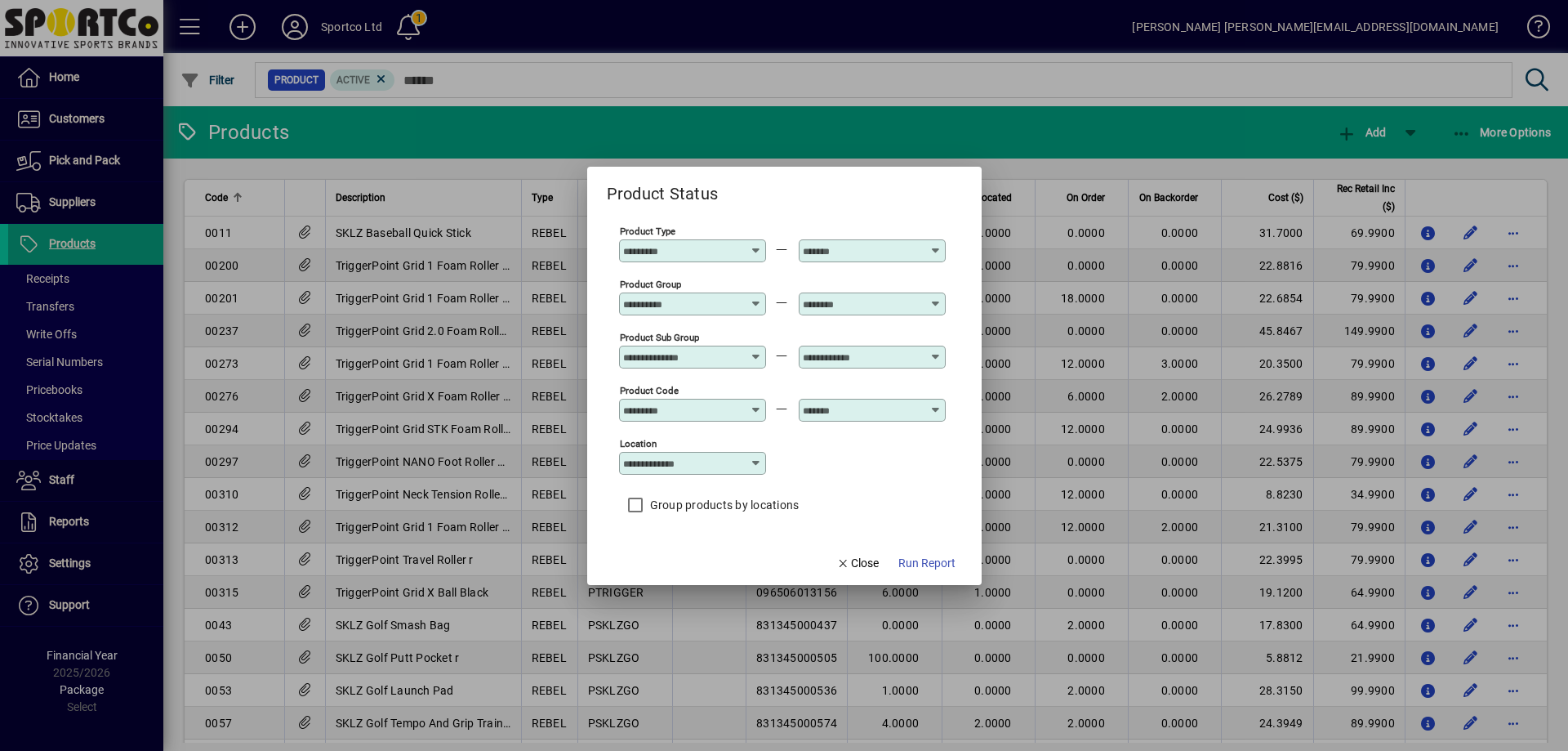
click at [753, 297] on icon at bounding box center [757, 297] width 12 height 0
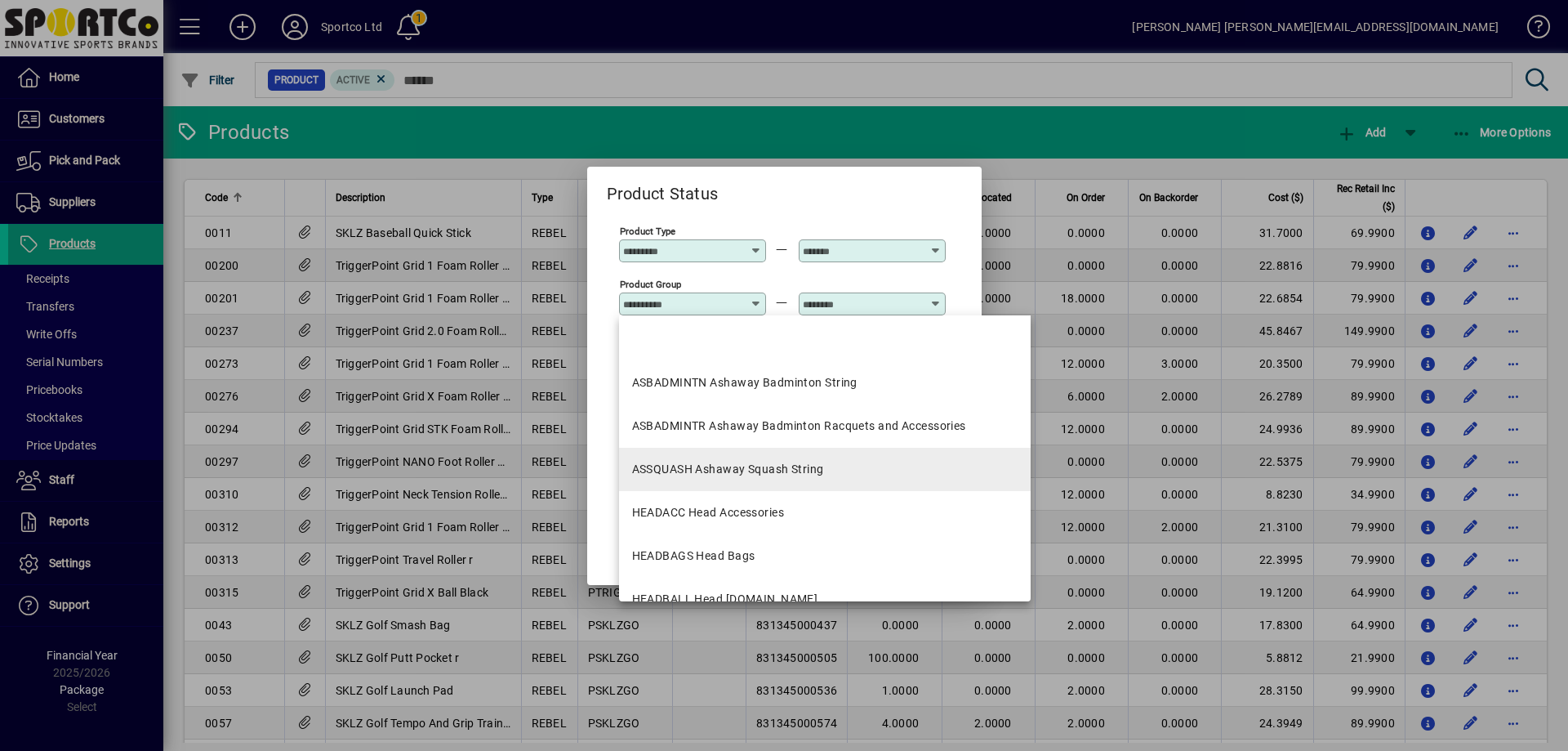
scroll to position [163, 0]
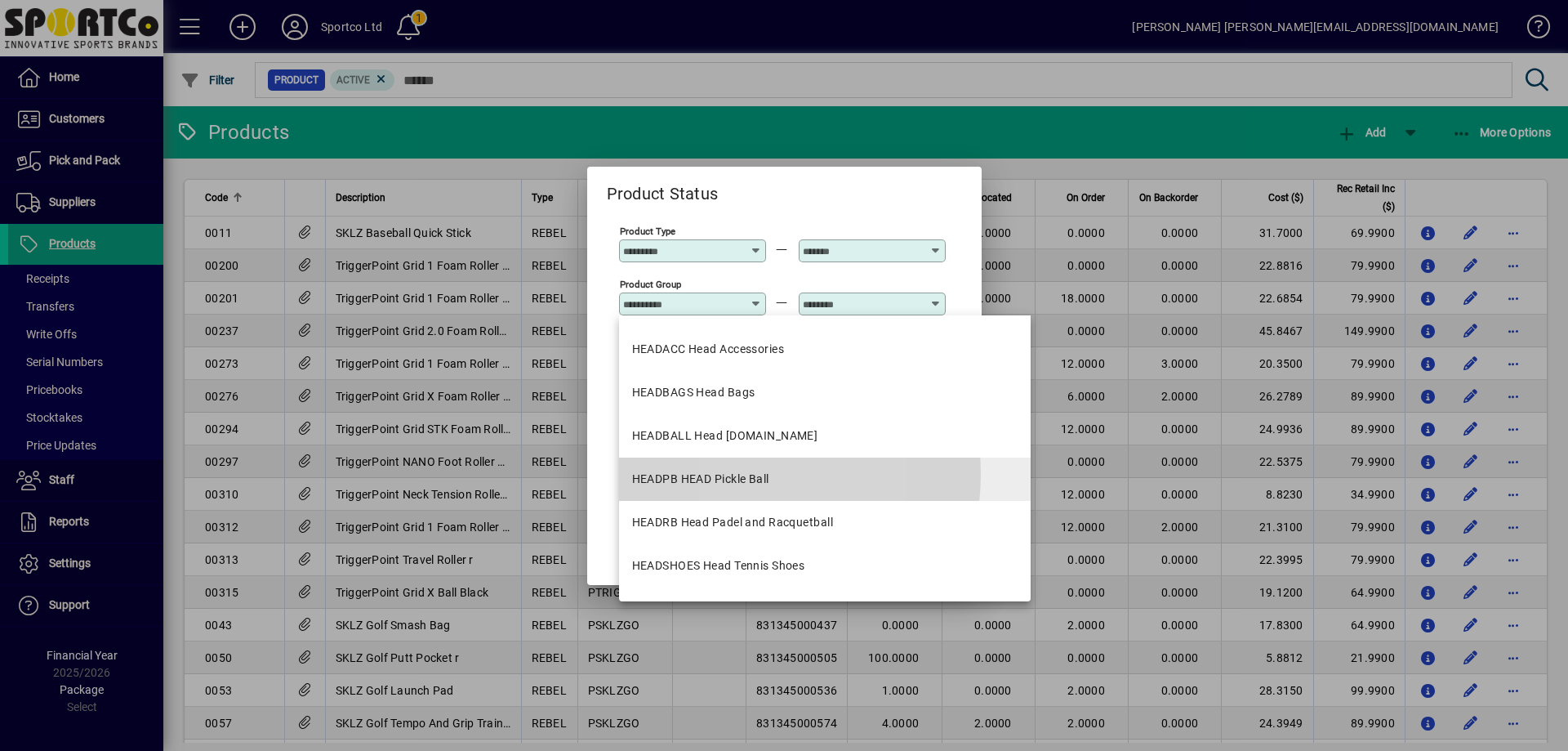
click at [736, 473] on div "HEADPB HEAD Pickle Ball" at bounding box center [701, 478] width 138 height 17
type input "**********"
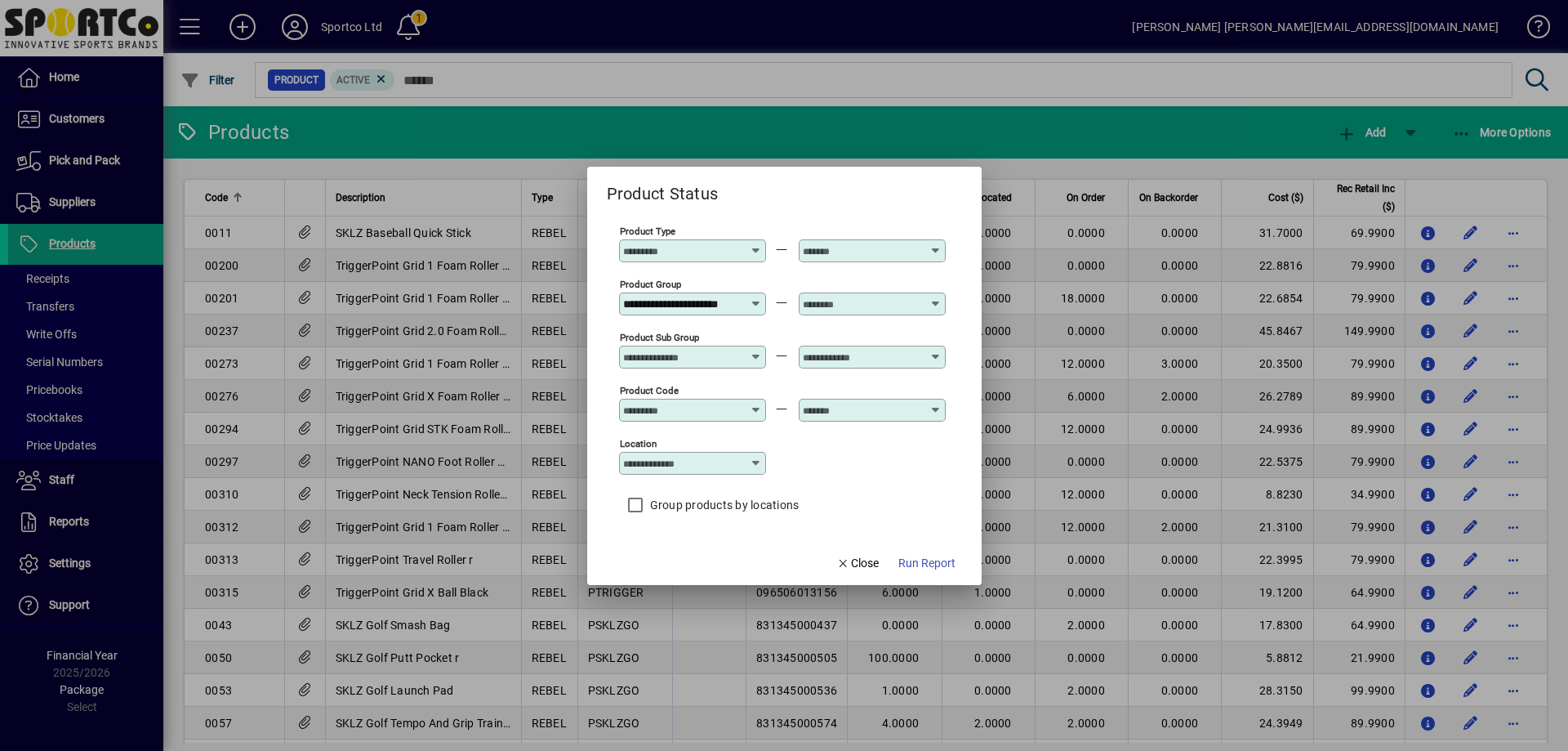
scroll to position [0, 18]
click at [942, 300] on div at bounding box center [874, 304] width 142 height 13
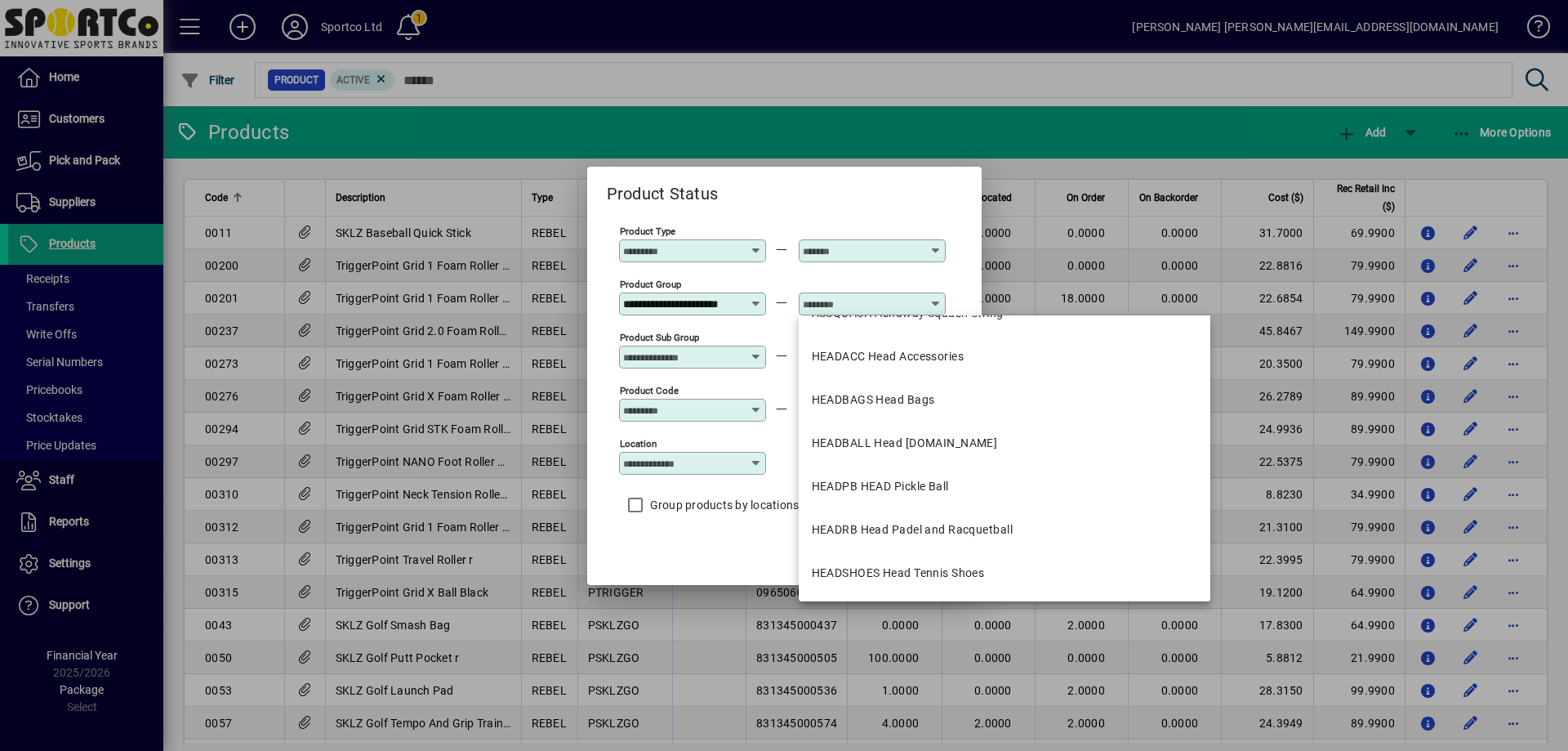
scroll to position [163, 0]
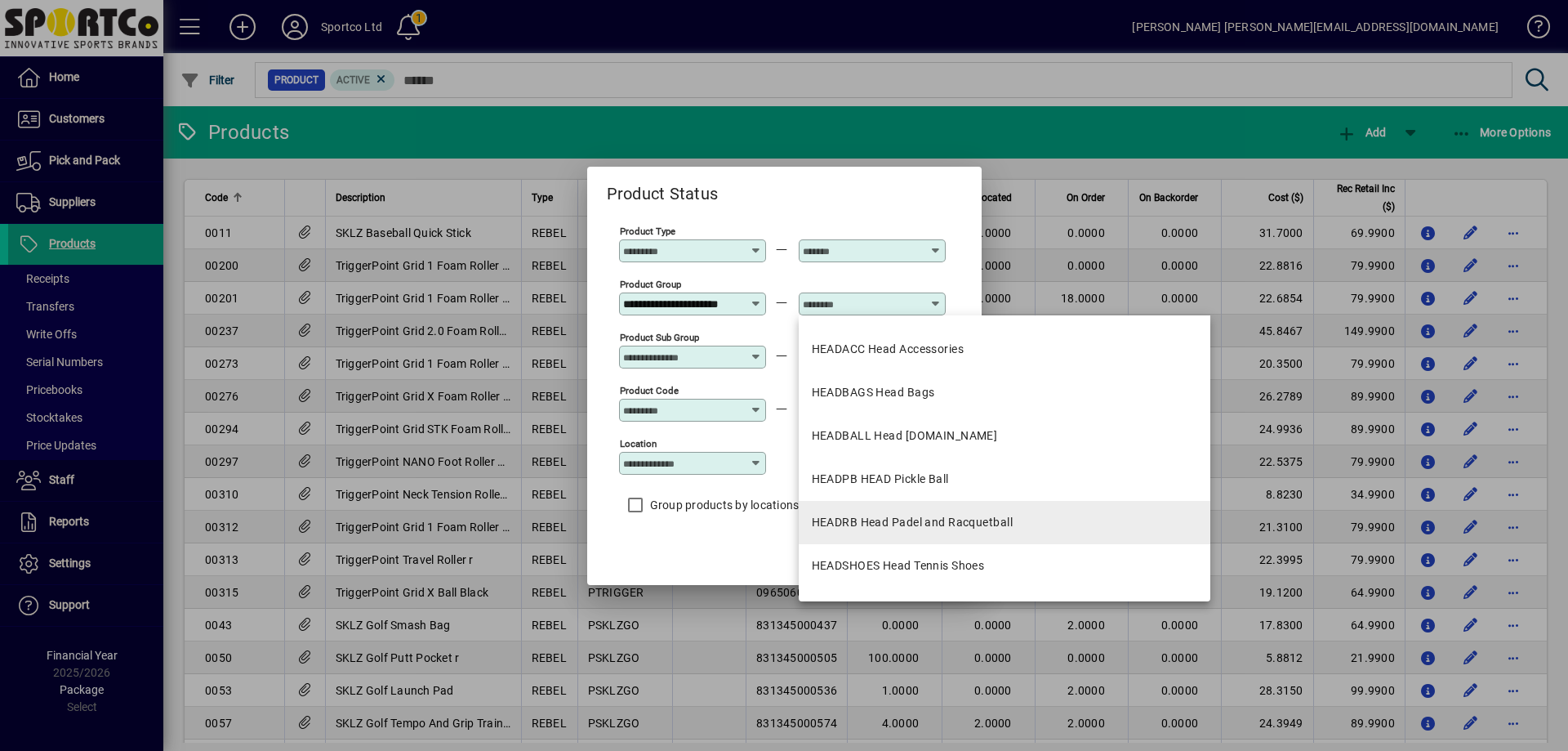
click at [961, 508] on mat-option "HEADRB Head Padel and Racquetball" at bounding box center [1004, 522] width 412 height 43
type input "**********"
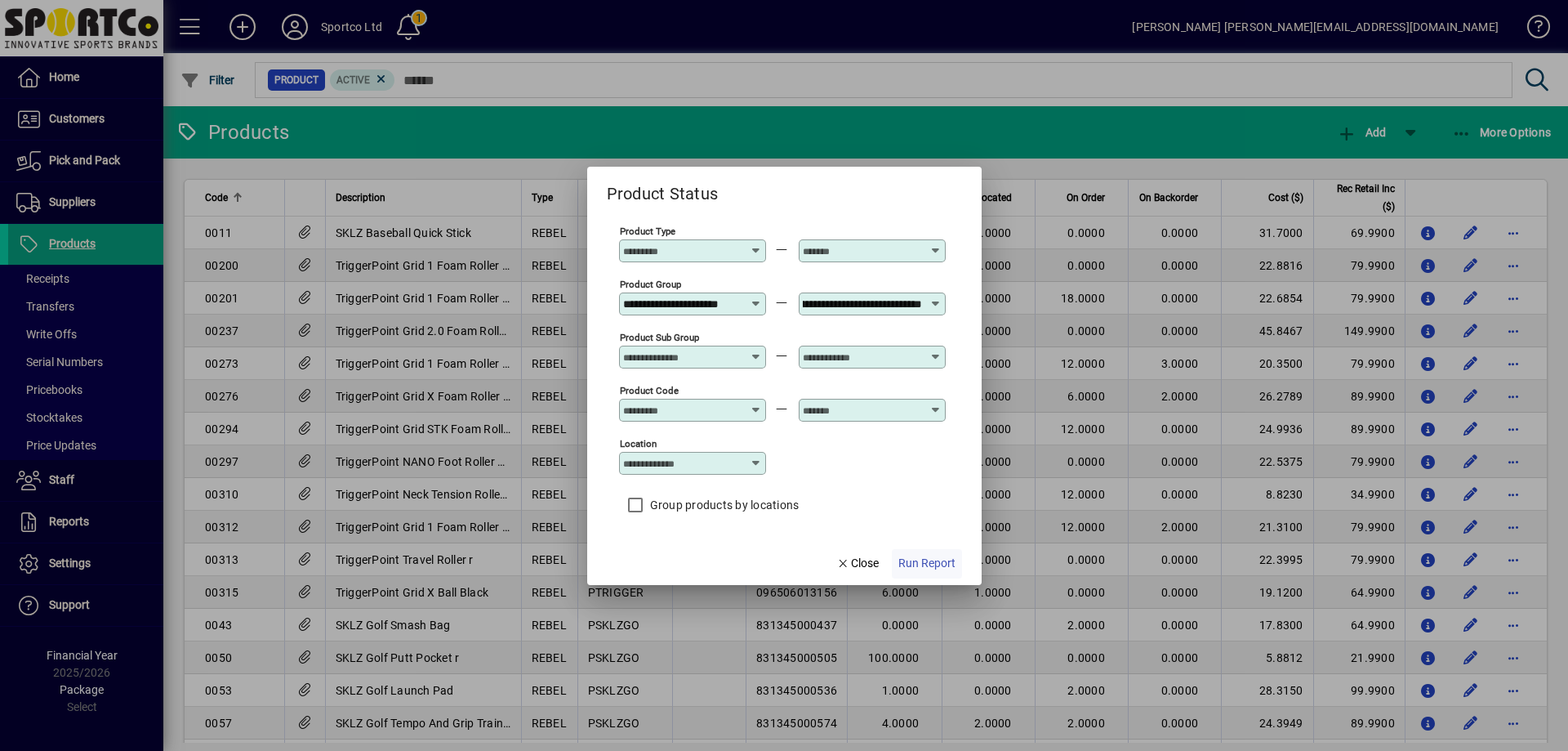
scroll to position [0, 0]
click at [927, 564] on span "Run Report" at bounding box center [927, 563] width 57 height 17
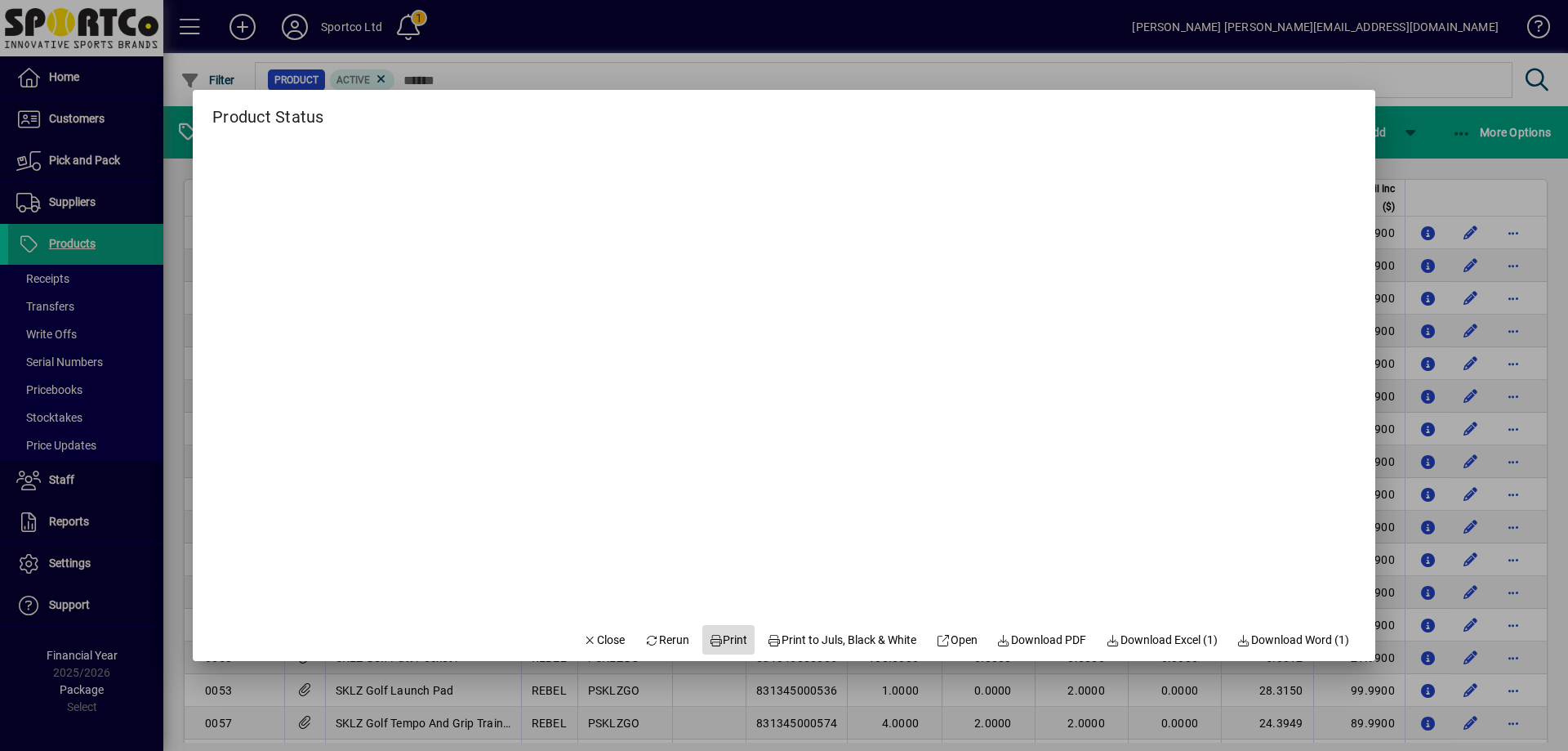
click at [730, 639] on span "Print" at bounding box center [729, 640] width 39 height 17
click at [600, 642] on span "Close" at bounding box center [604, 640] width 43 height 17
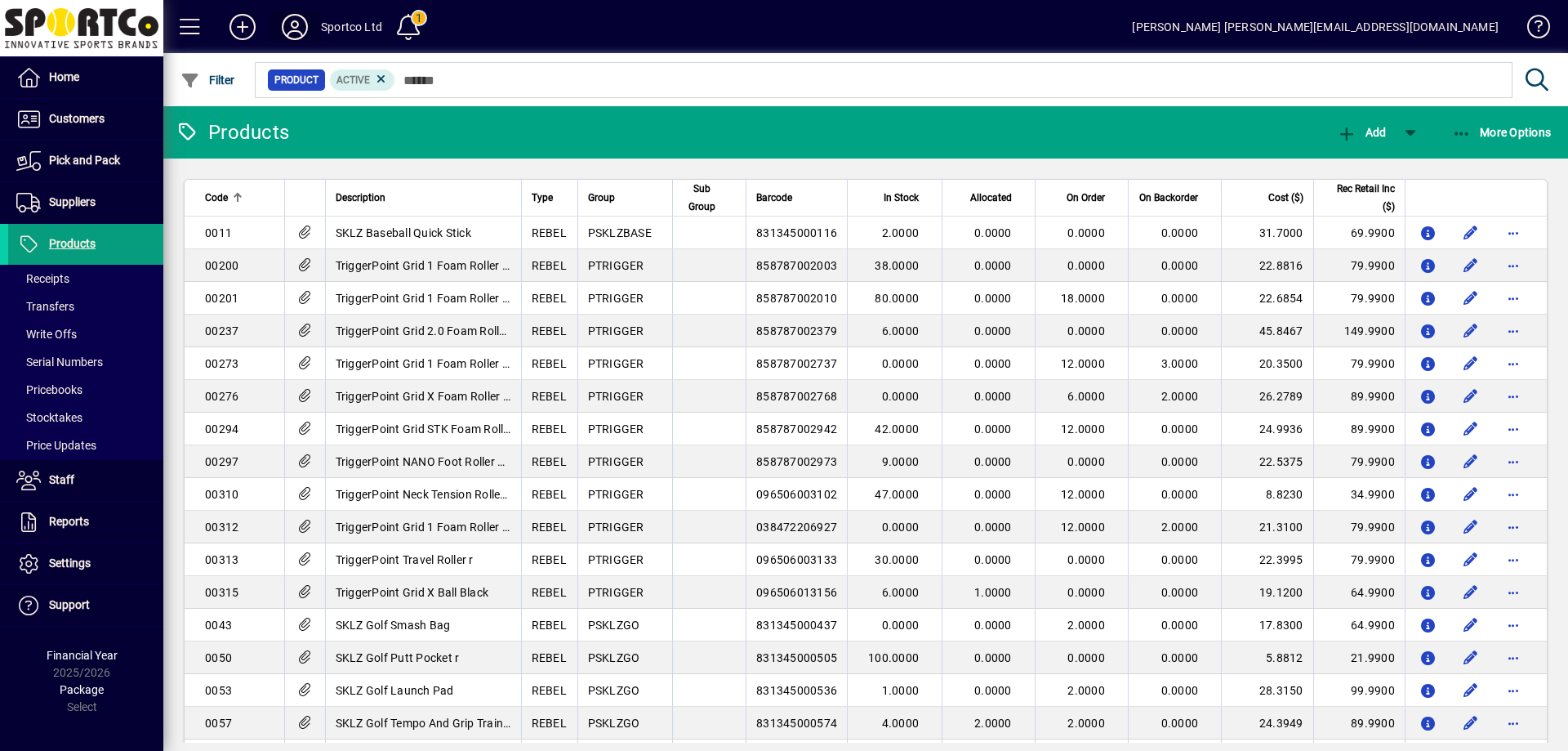
click at [296, 19] on icon at bounding box center [295, 27] width 33 height 26
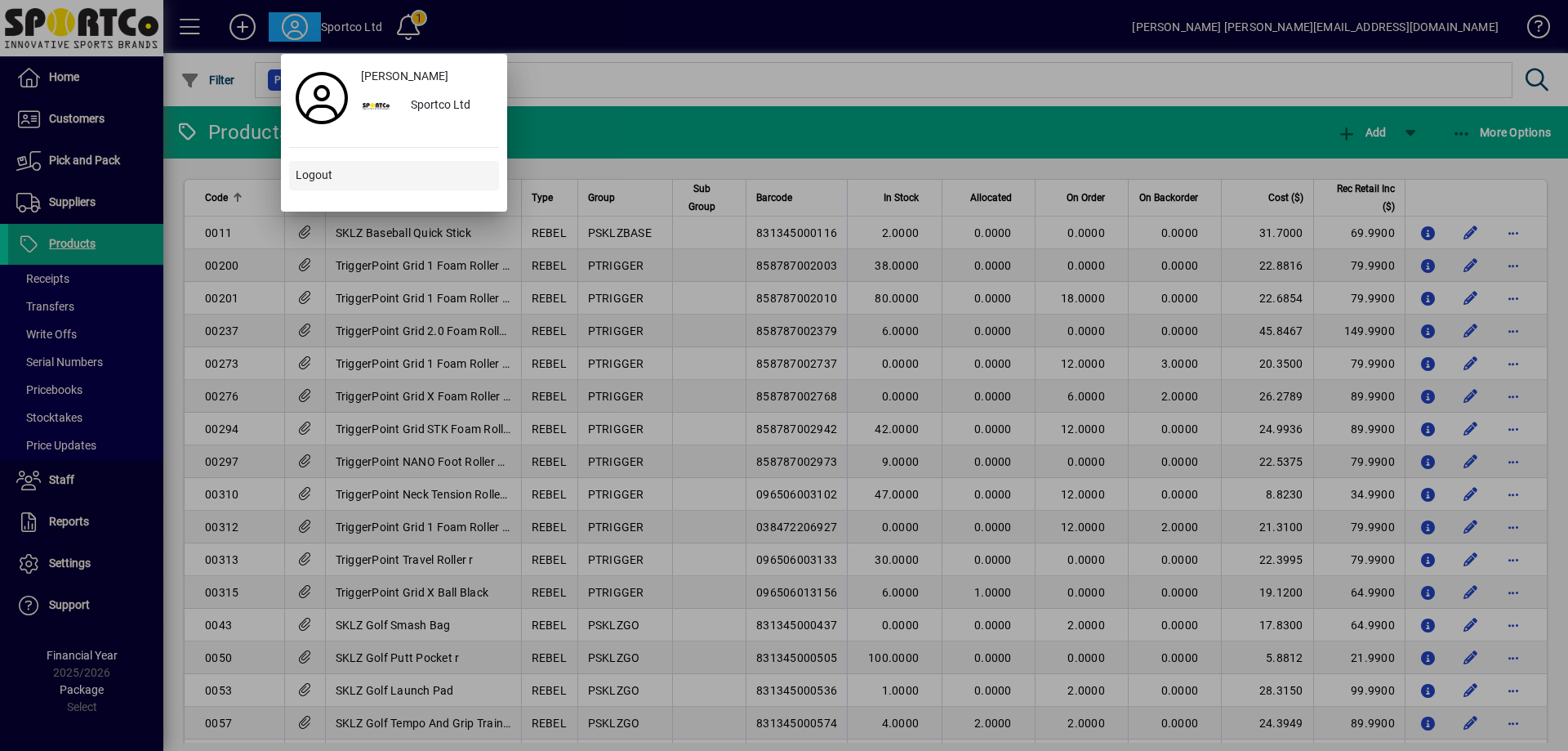
click at [330, 180] on span "Logout" at bounding box center [314, 174] width 37 height 17
